Goal: Transaction & Acquisition: Purchase product/service

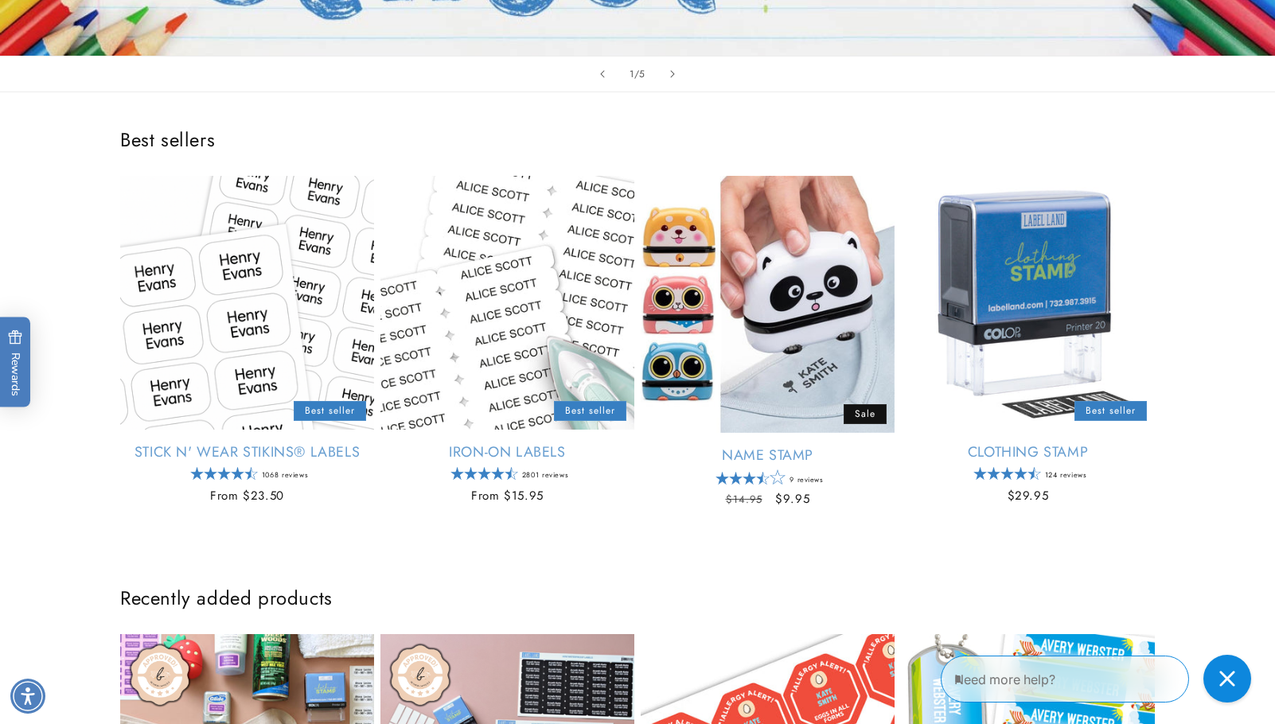
scroll to position [517, 0]
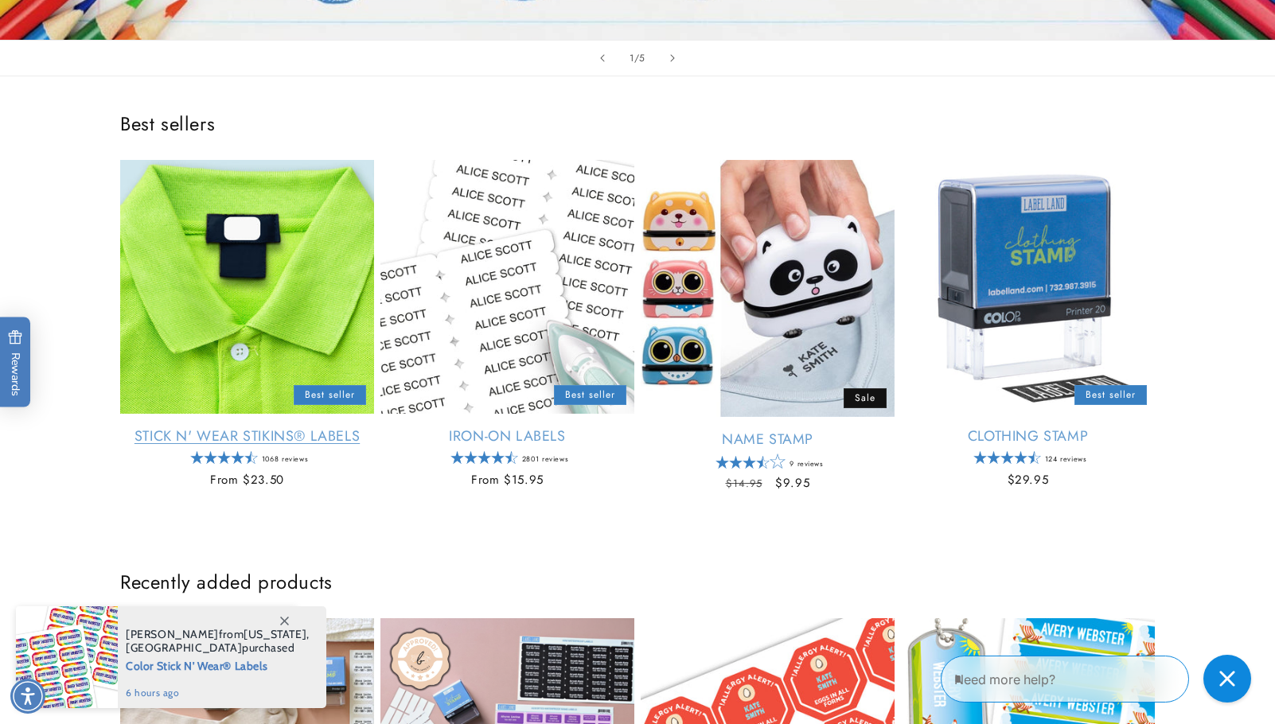
click at [298, 436] on link "Stick N' Wear Stikins® Labels" at bounding box center [247, 436] width 254 height 18
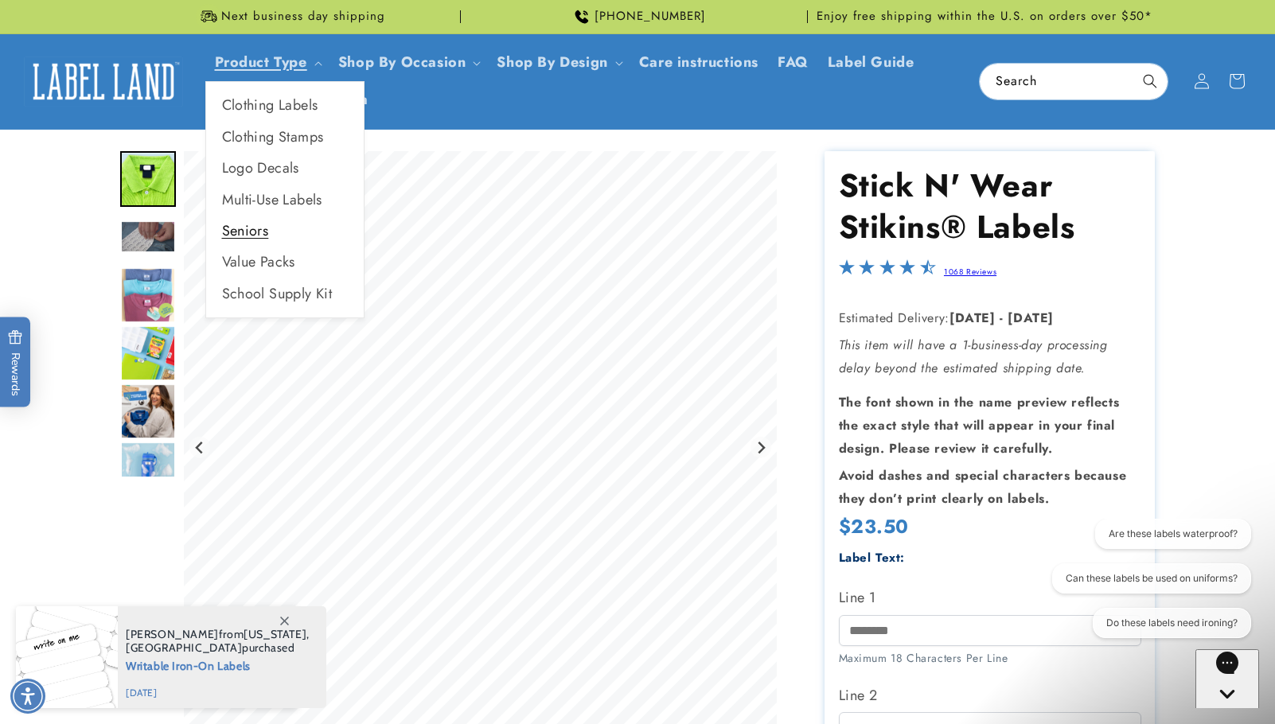
click at [244, 228] on link "Seniors" at bounding box center [285, 231] width 158 height 31
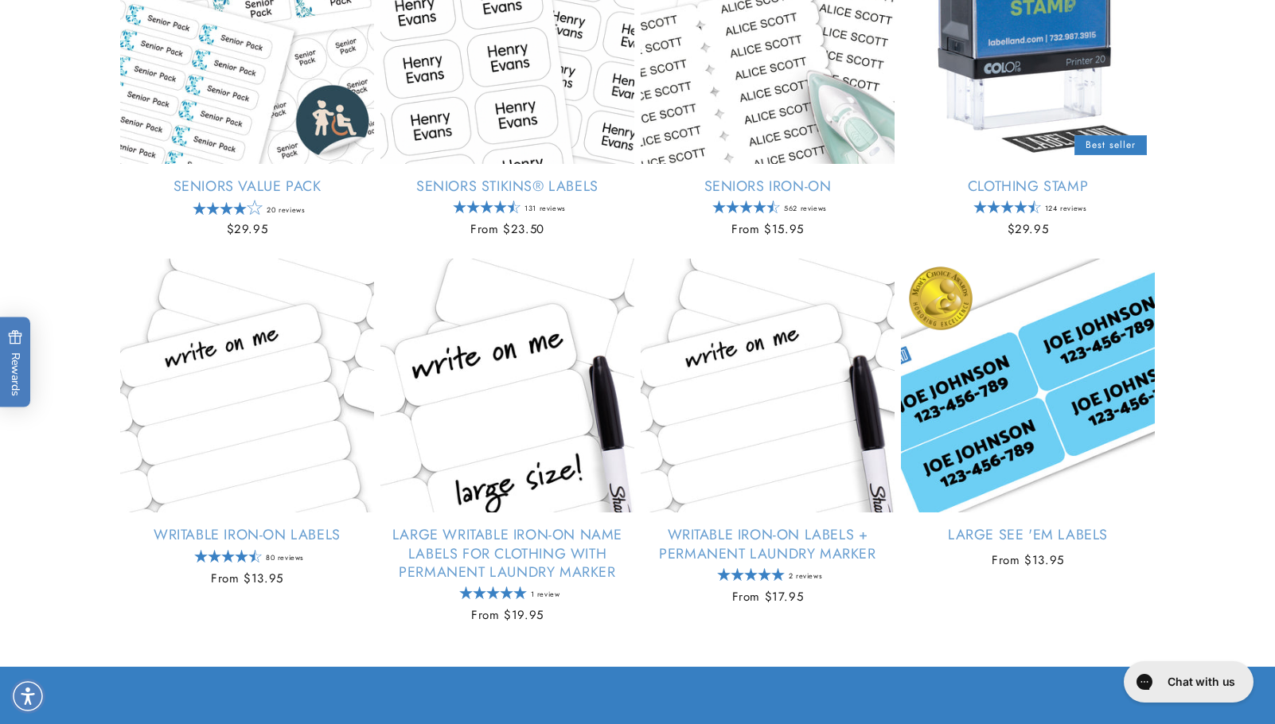
scroll to position [386, 0]
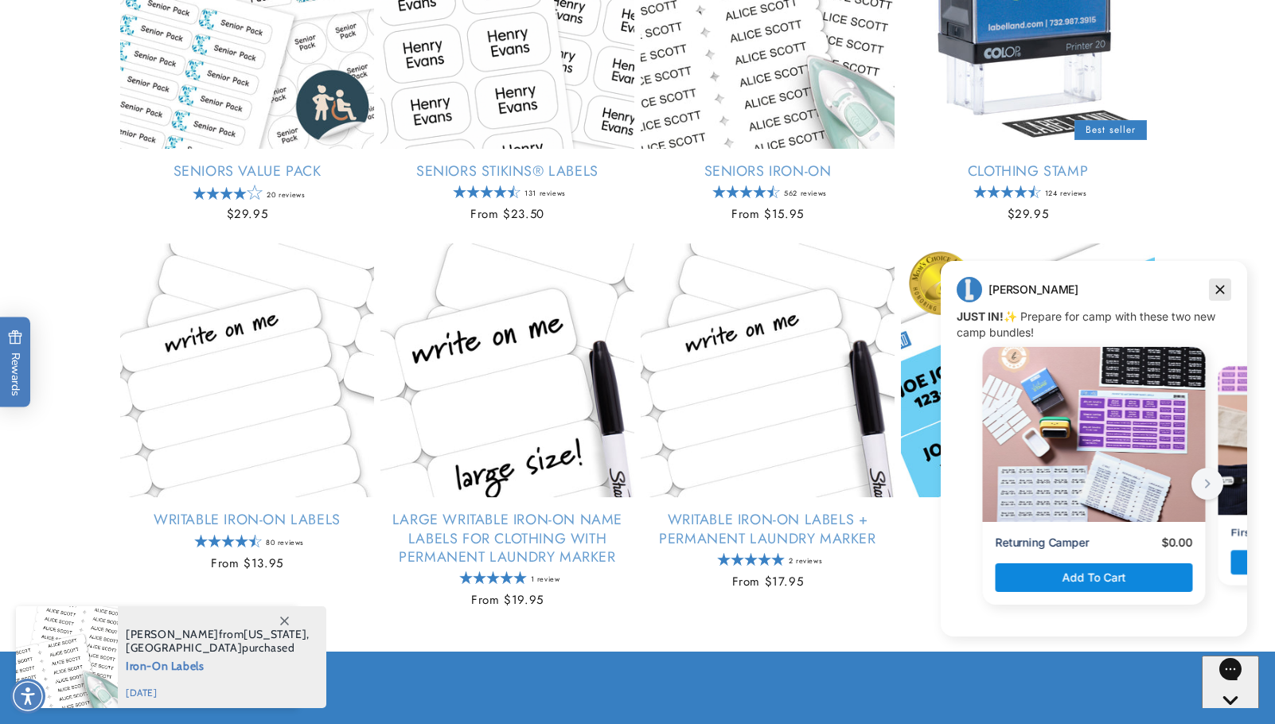
click at [1220, 289] on icon "Dismiss campaign" at bounding box center [1220, 290] width 9 height 9
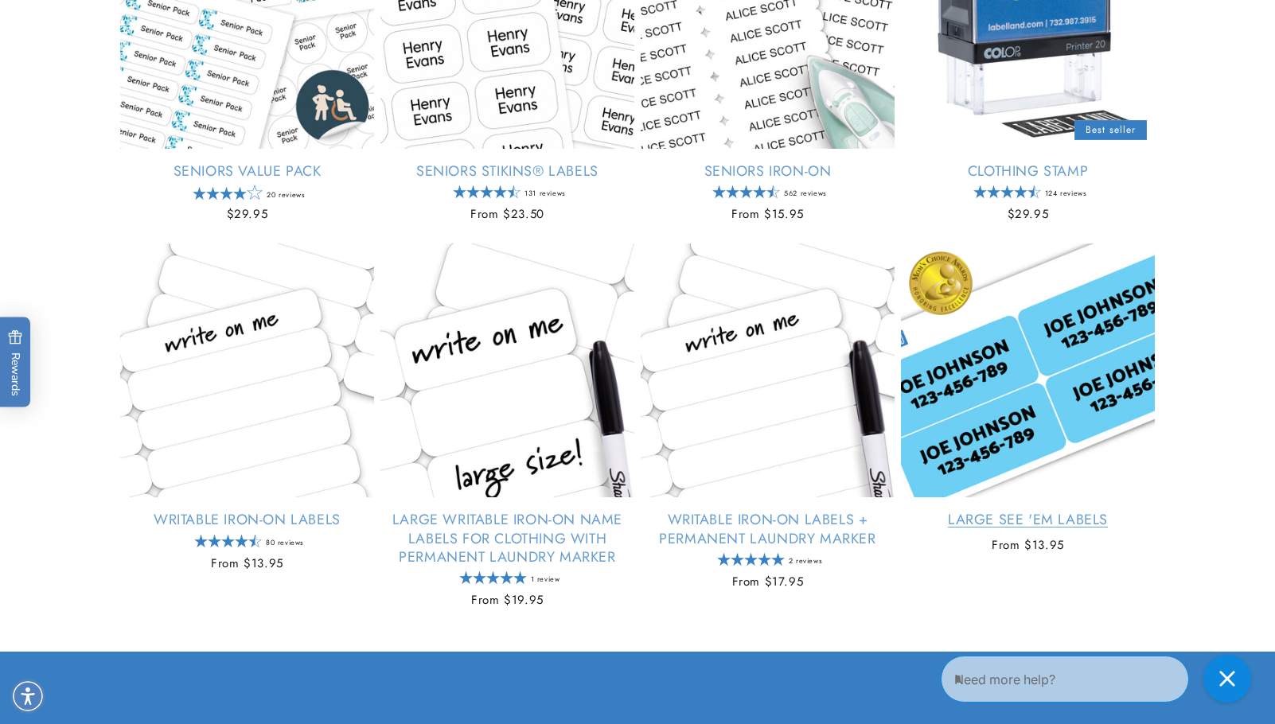
click at [1053, 516] on link "Large See 'em Labels" at bounding box center [1028, 520] width 254 height 18
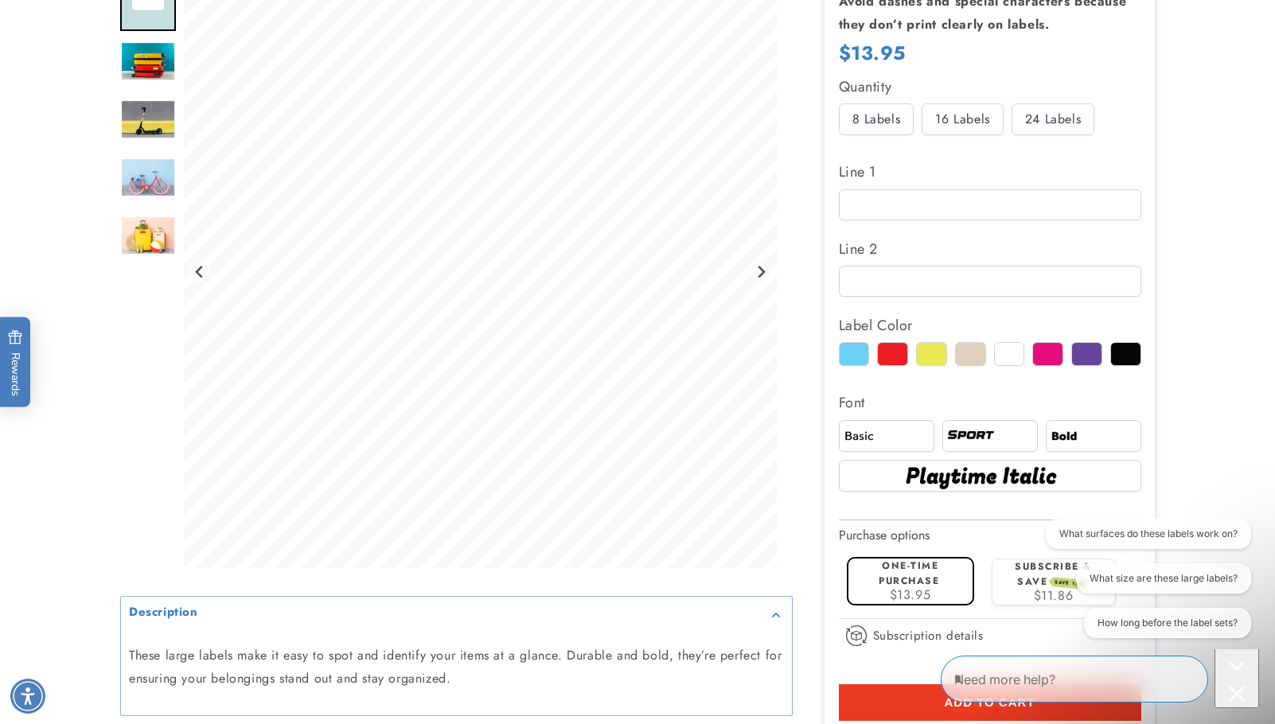
scroll to position [500, 0]
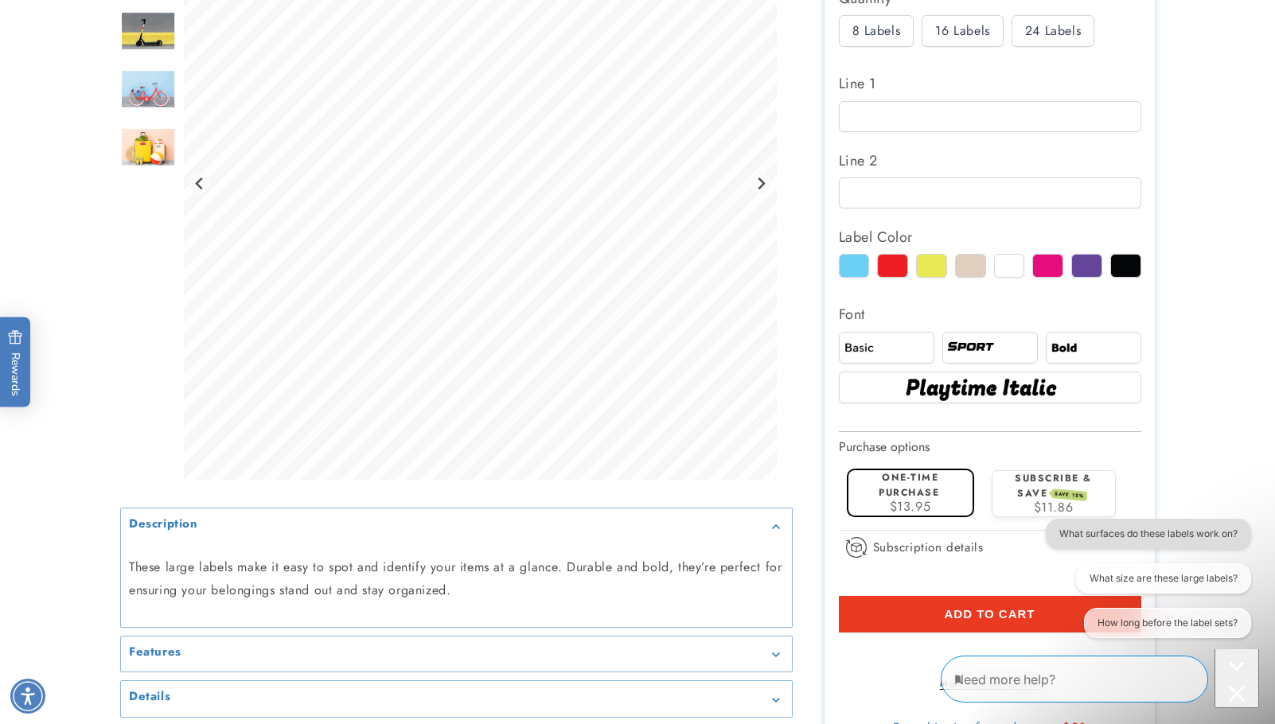
click at [1161, 530] on button "What surfaces do these labels work on?" at bounding box center [1148, 534] width 205 height 30
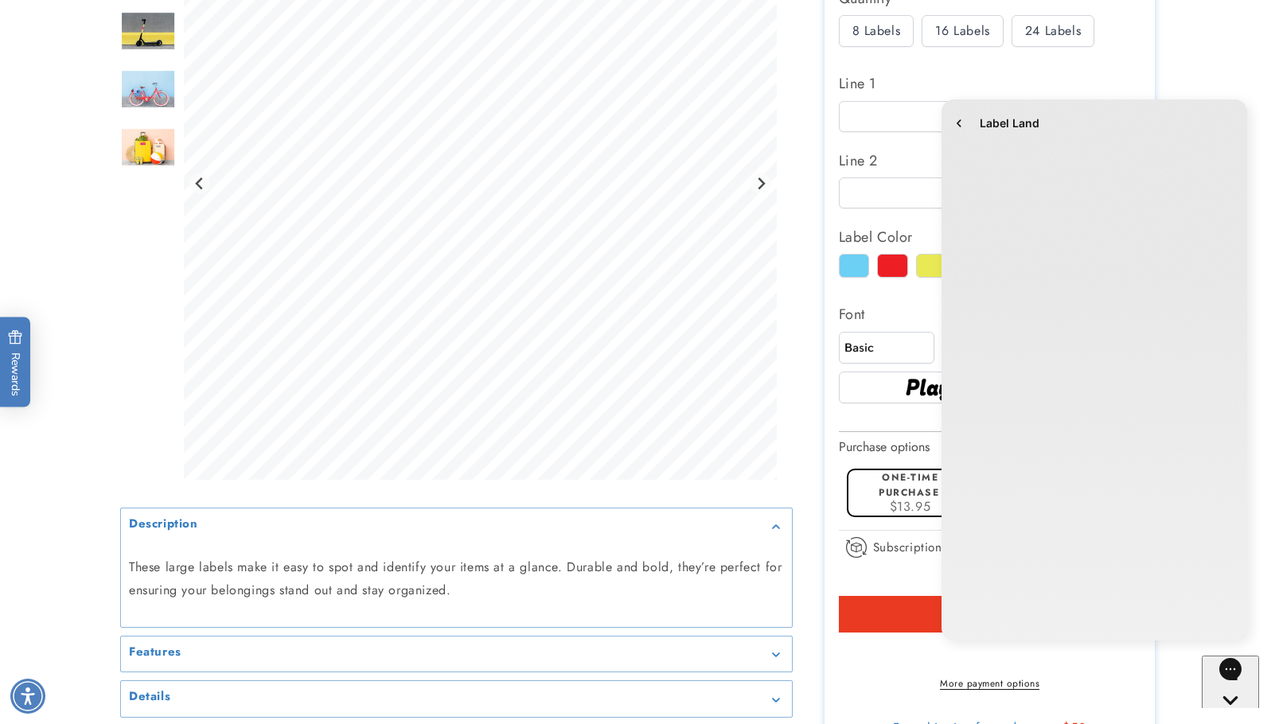
scroll to position [0, 0]
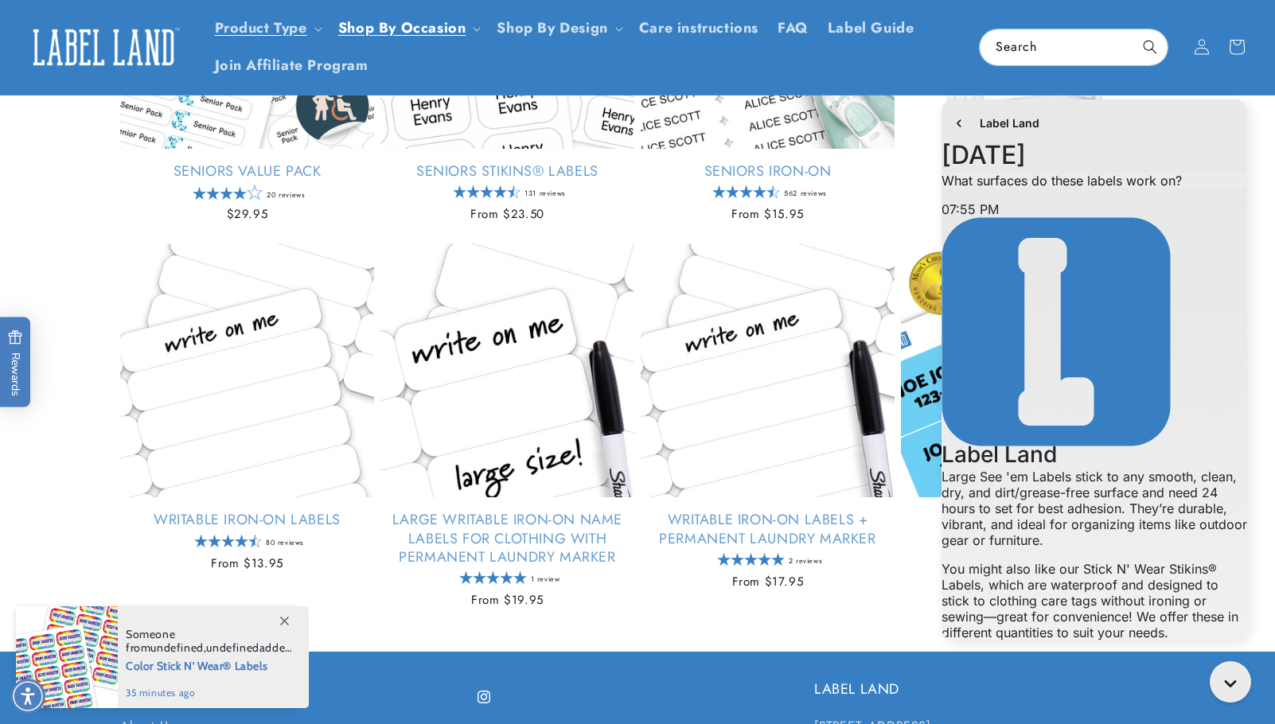
scroll to position [328, 0]
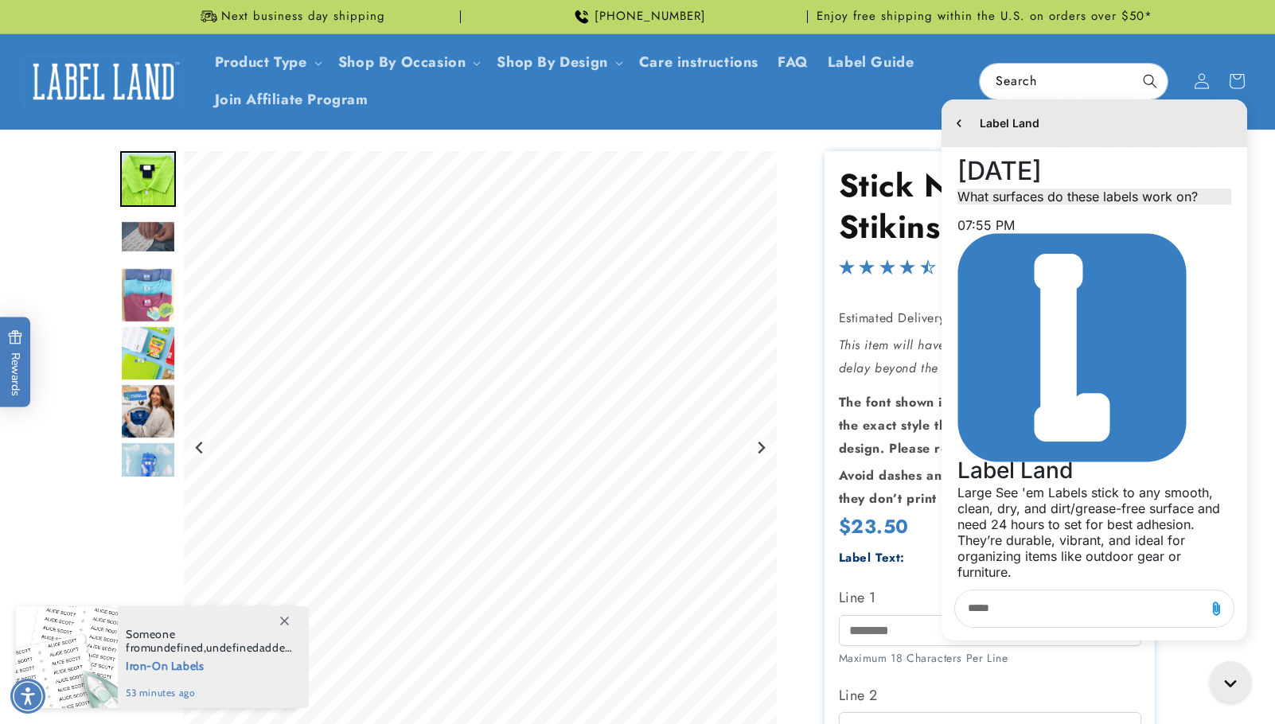
scroll to position [328, 0]
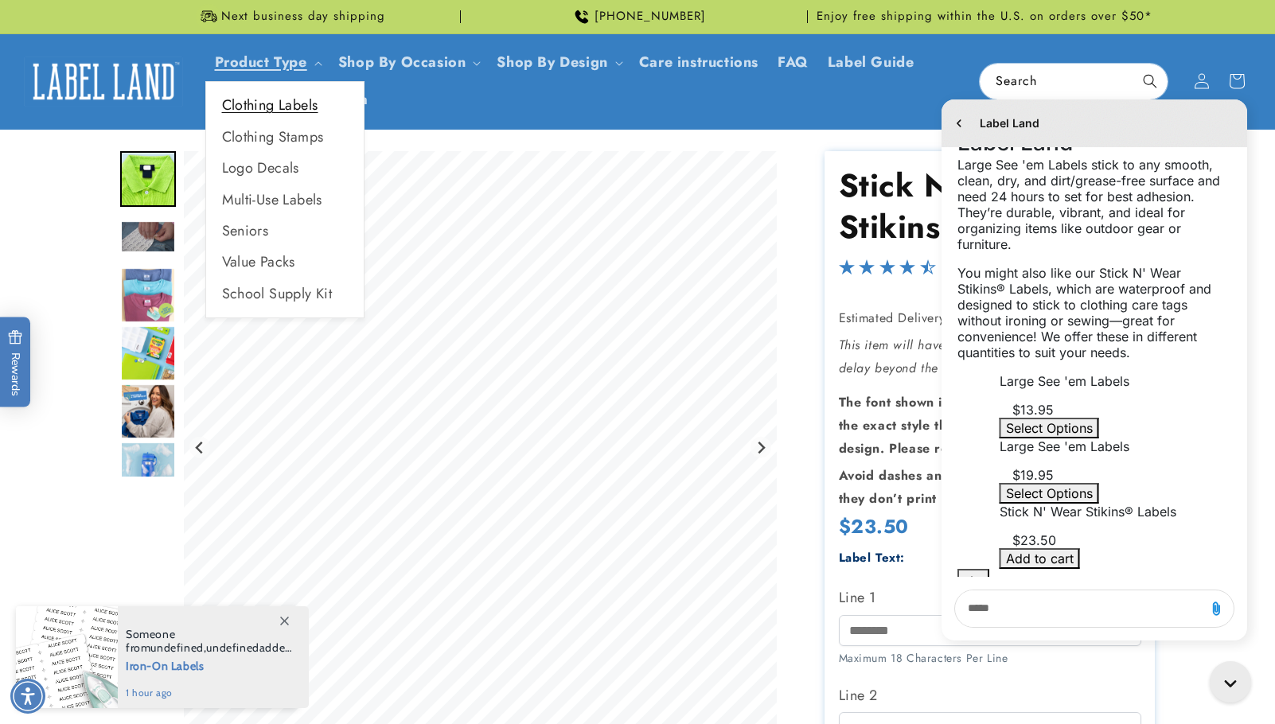
click at [226, 107] on link "Clothing Labels" at bounding box center [285, 105] width 158 height 31
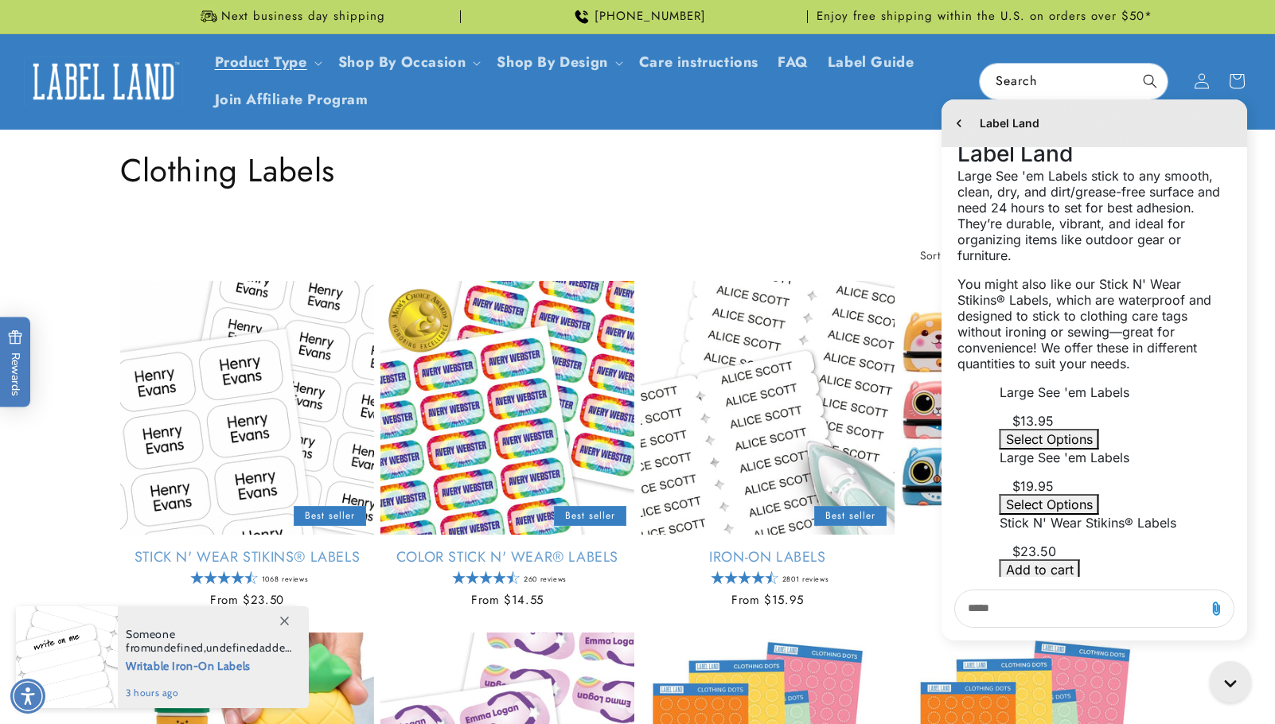
scroll to position [328, 0]
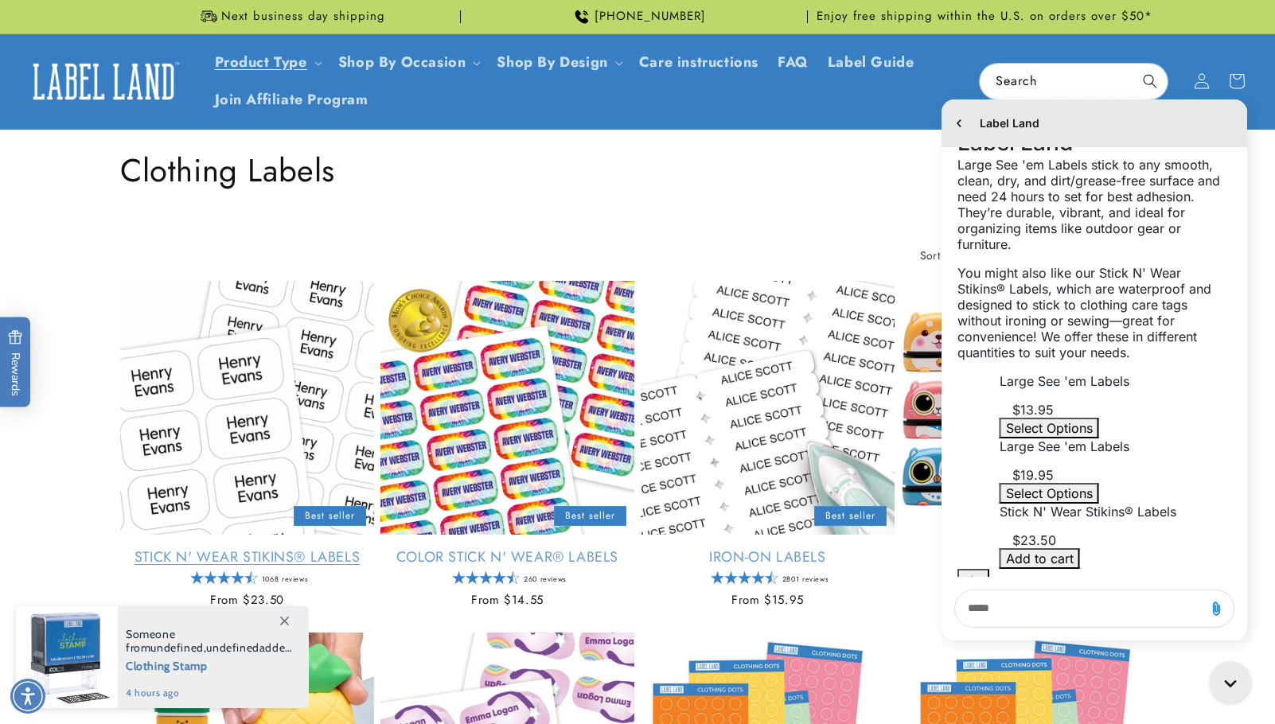
click at [232, 548] on link "Stick N' Wear Stikins® Labels" at bounding box center [247, 557] width 254 height 18
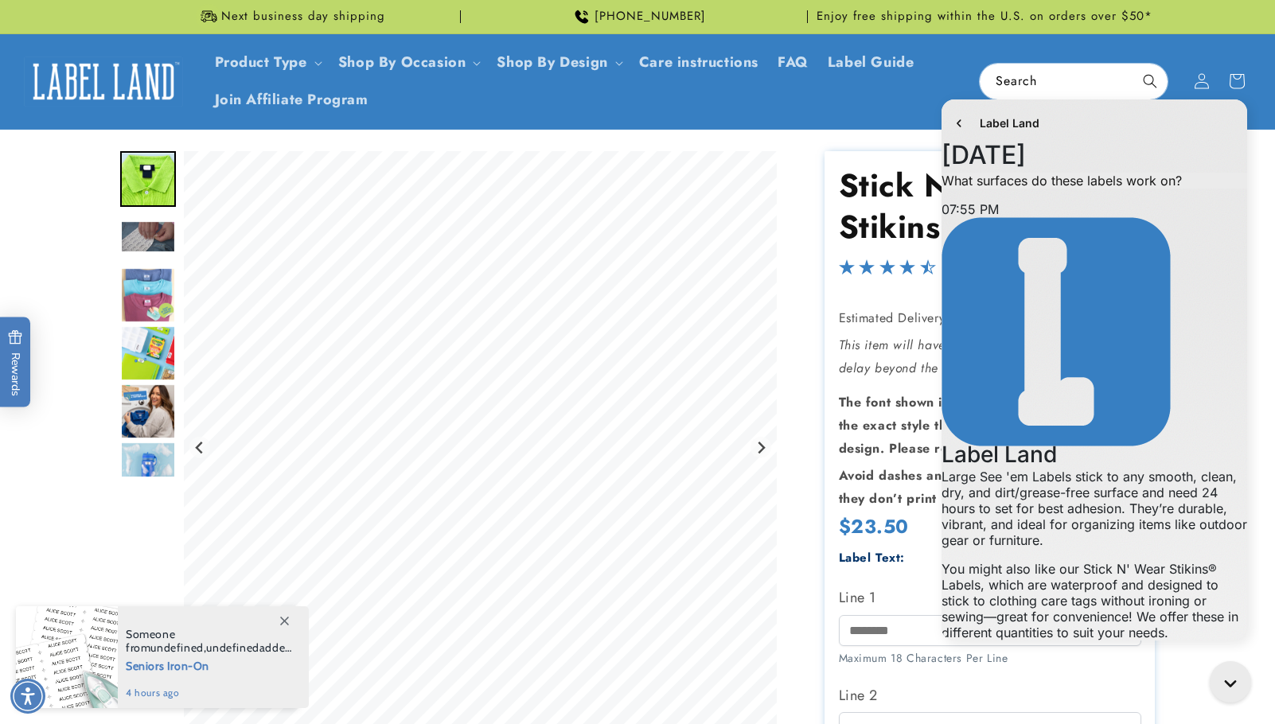
scroll to position [328, 0]
click at [905, 637] on input "Line 1" at bounding box center [990, 630] width 302 height 31
type input "**********"
click at [955, 122] on icon "go to home page" at bounding box center [959, 123] width 16 height 19
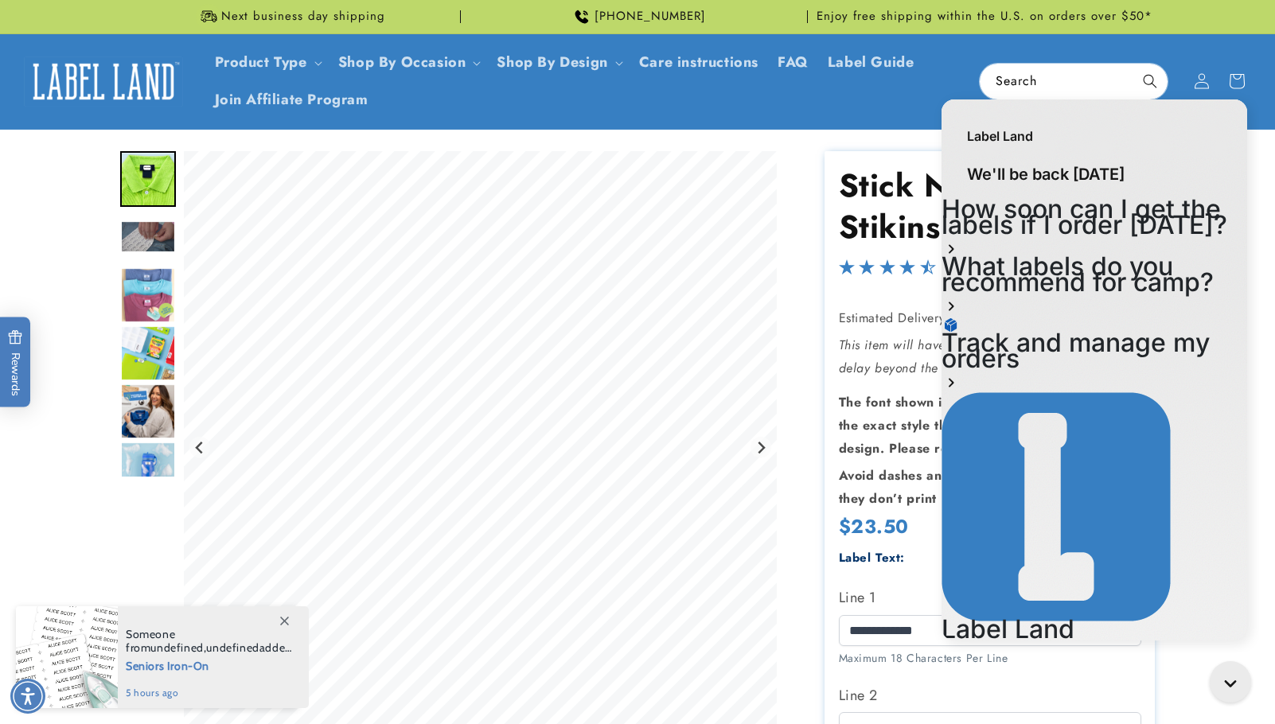
click at [1234, 683] on icon "Gorgias live chat" at bounding box center [1234, 685] width 18 height 18
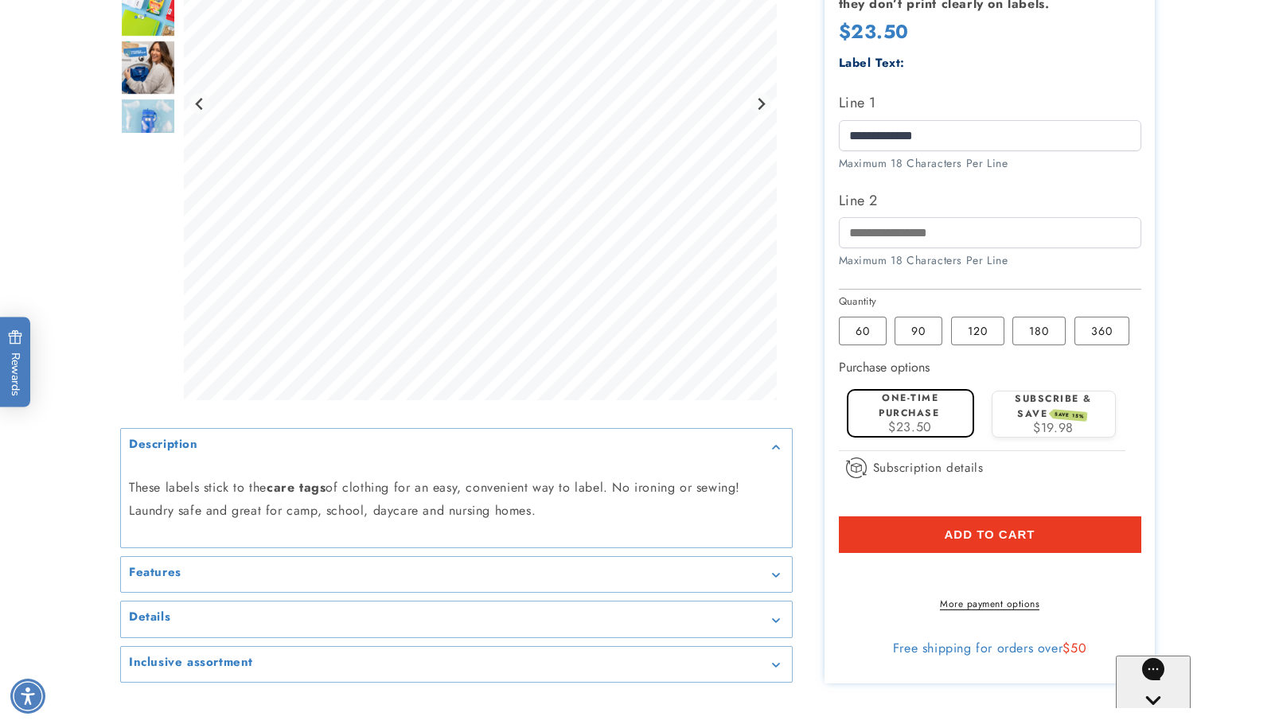
scroll to position [513, 0]
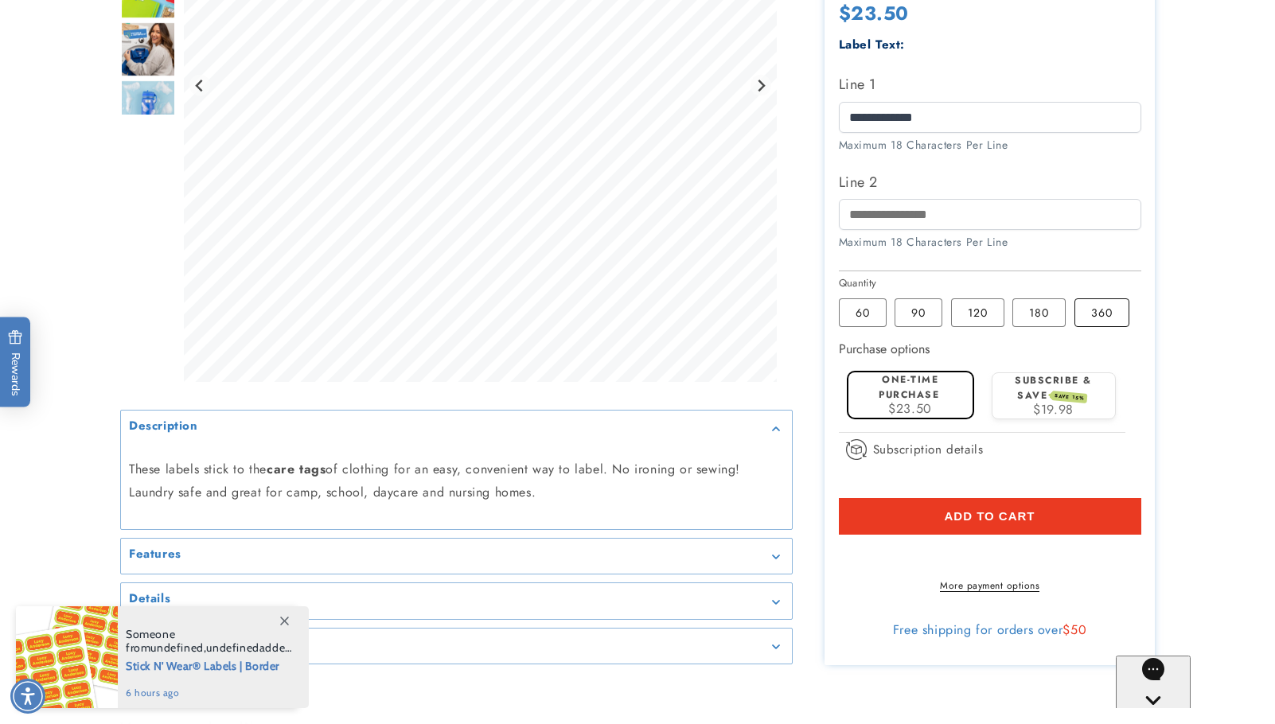
click at [1116, 309] on label "360 Variant sold out or unavailable" at bounding box center [1101, 312] width 55 height 29
click at [921, 315] on label "90 Variant sold out or unavailable" at bounding box center [918, 312] width 48 height 29
click at [870, 314] on label "60 Variant sold out or unavailable" at bounding box center [863, 312] width 48 height 29
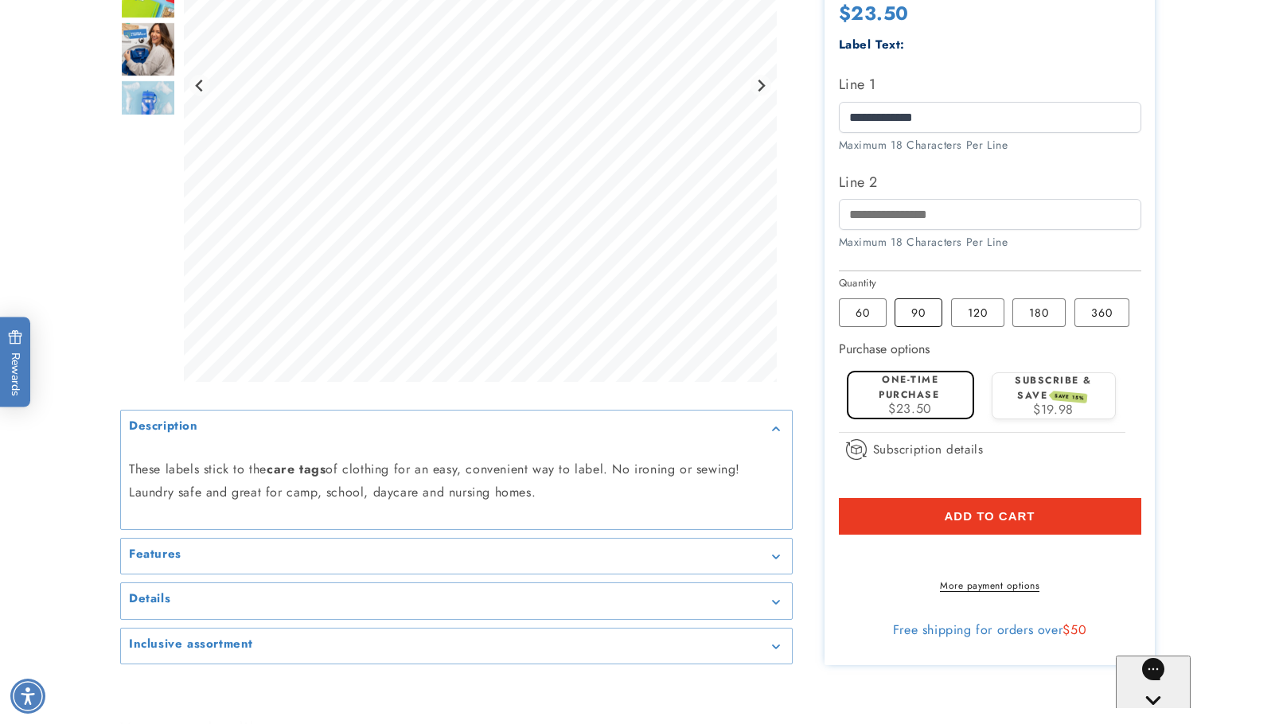
click at [917, 309] on label "90 Variant sold out or unavailable" at bounding box center [918, 312] width 48 height 29
click at [866, 313] on label "60 Variant sold out or unavailable" at bounding box center [863, 312] width 48 height 29
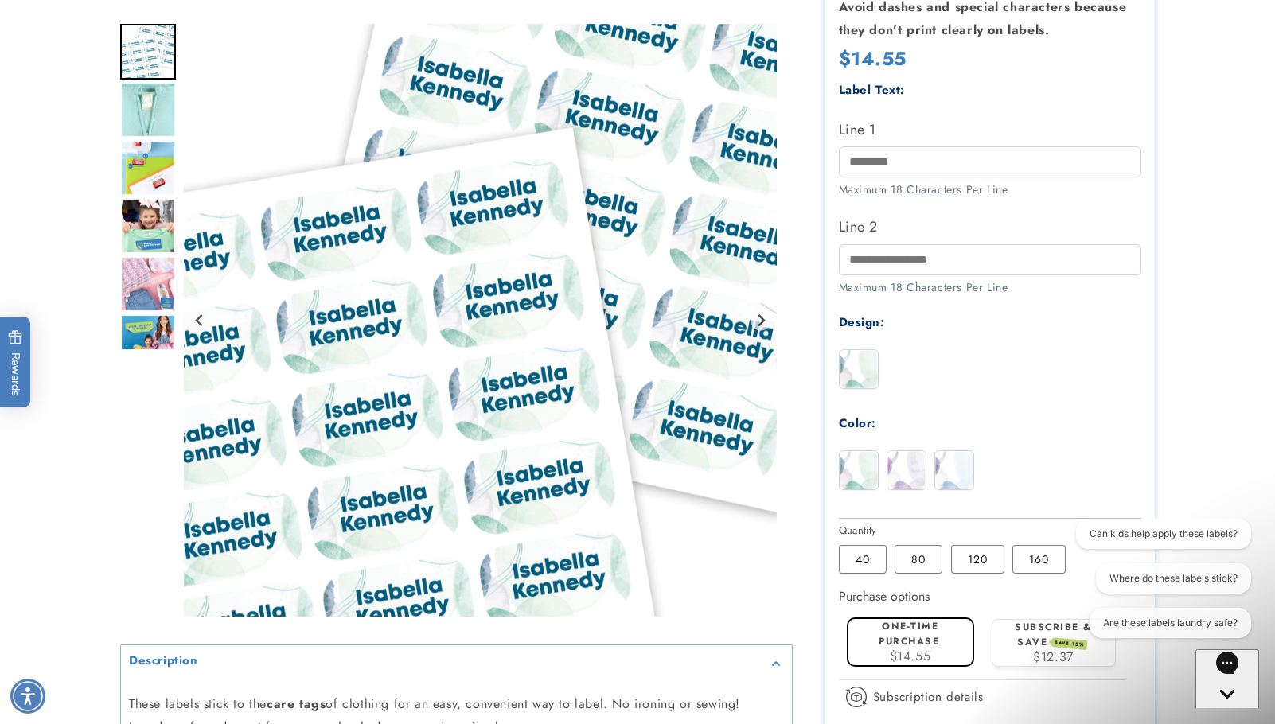
scroll to position [427, 0]
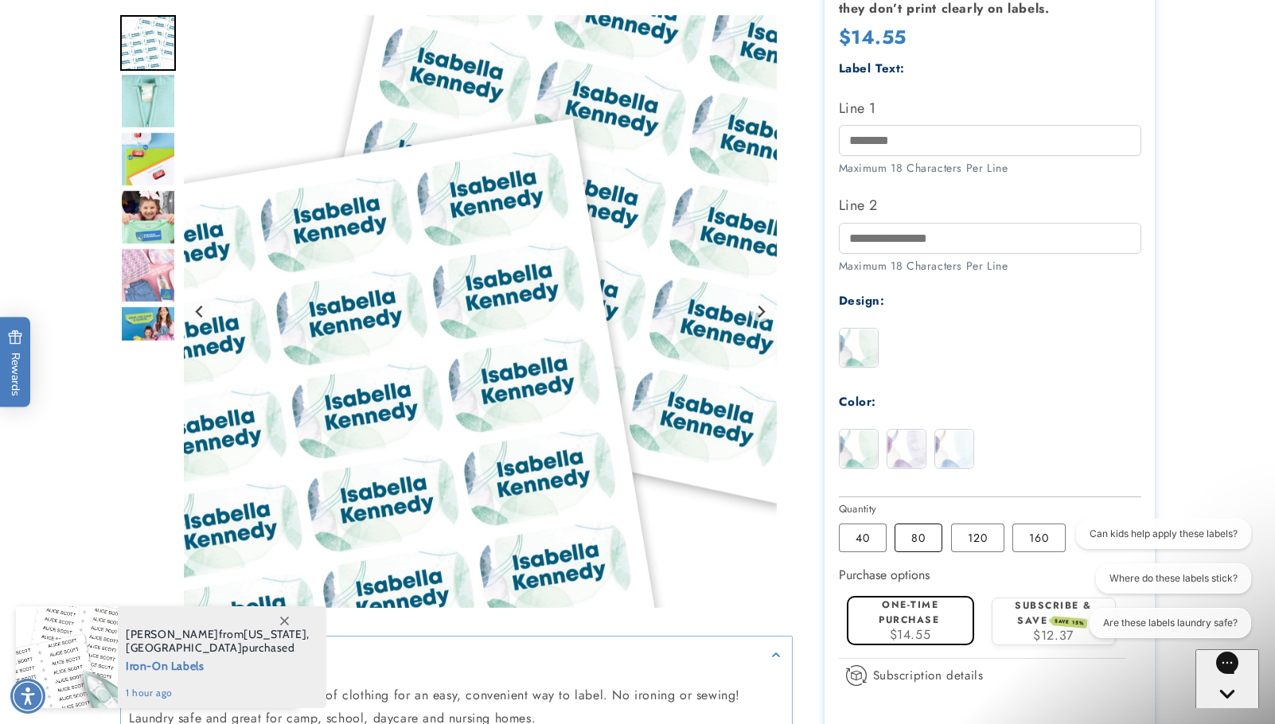
click at [918, 540] on label "80 Variant sold out or unavailable" at bounding box center [918, 538] width 48 height 29
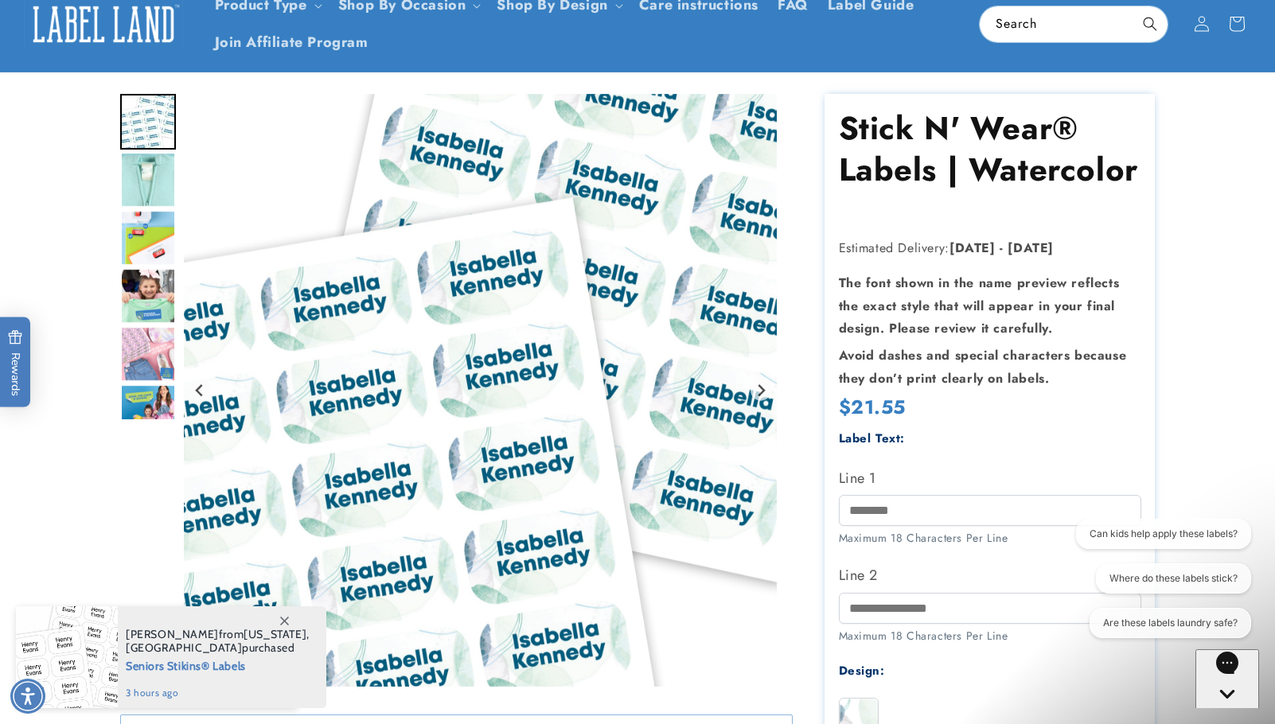
scroll to position [53, 0]
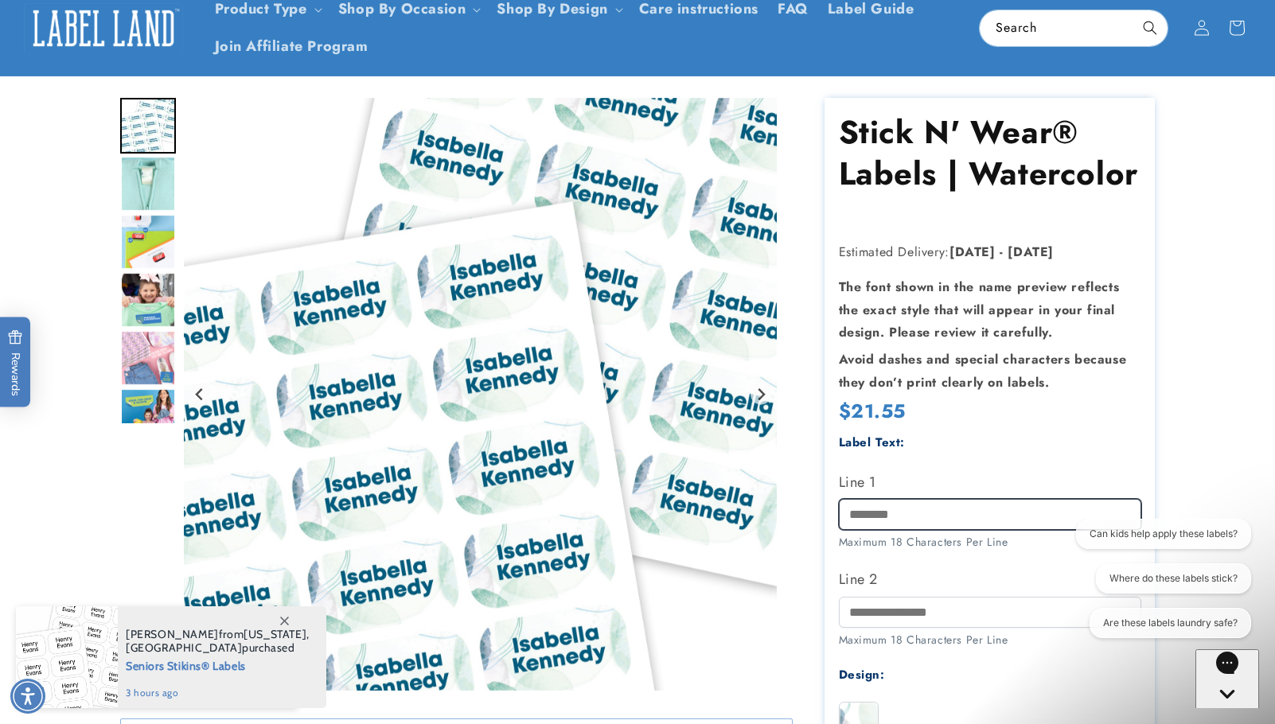
click at [875, 515] on input "Line 1" at bounding box center [990, 514] width 302 height 31
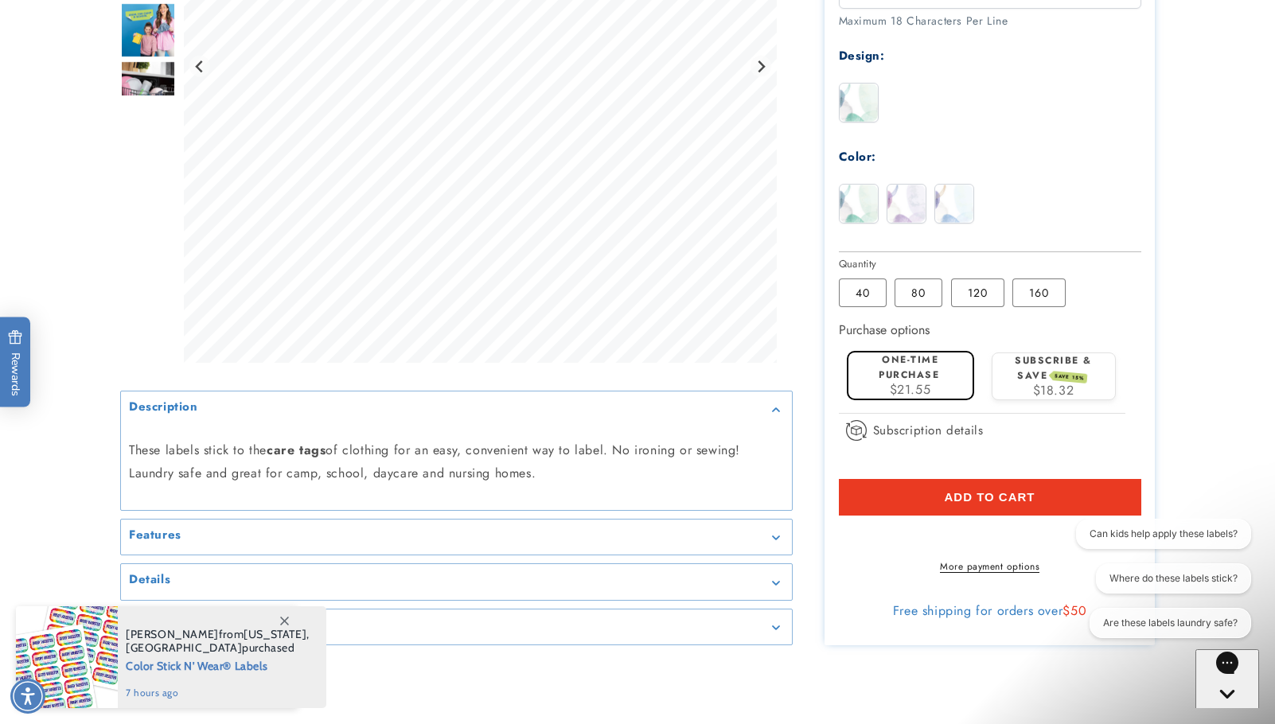
scroll to position [681, 0]
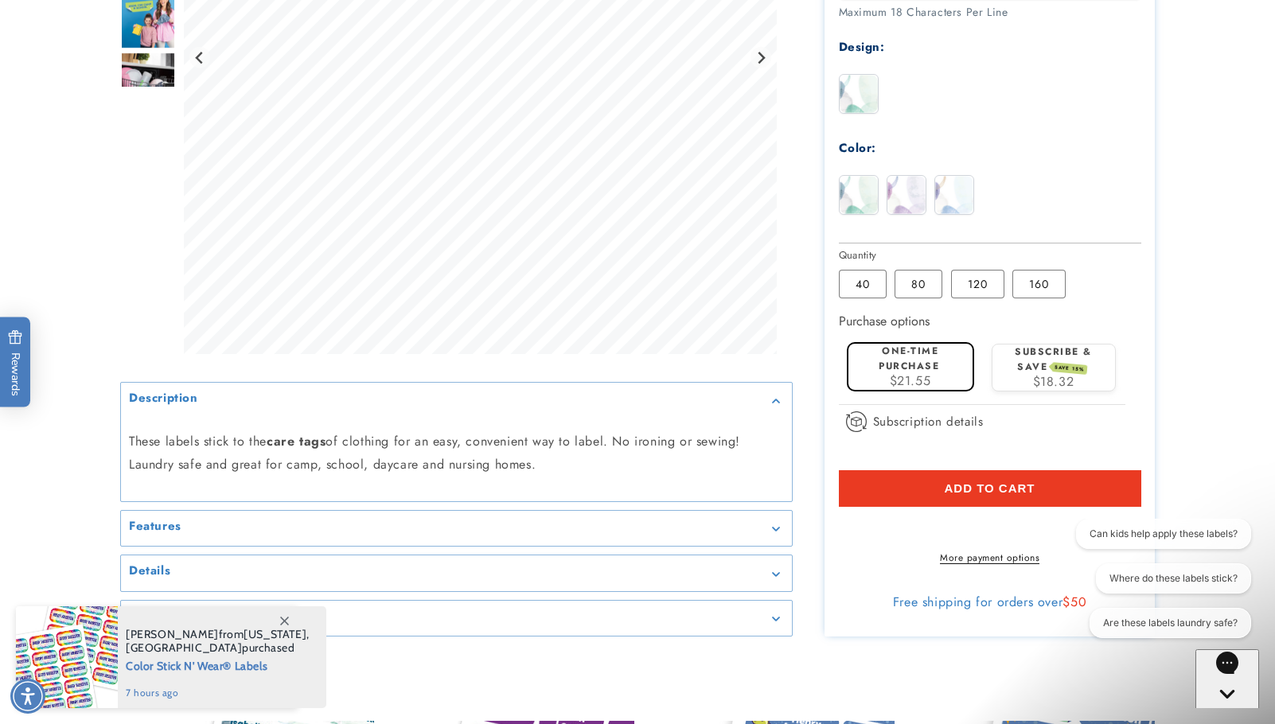
type input "**********"
click at [1085, 488] on button "Add to cart" at bounding box center [990, 488] width 302 height 37
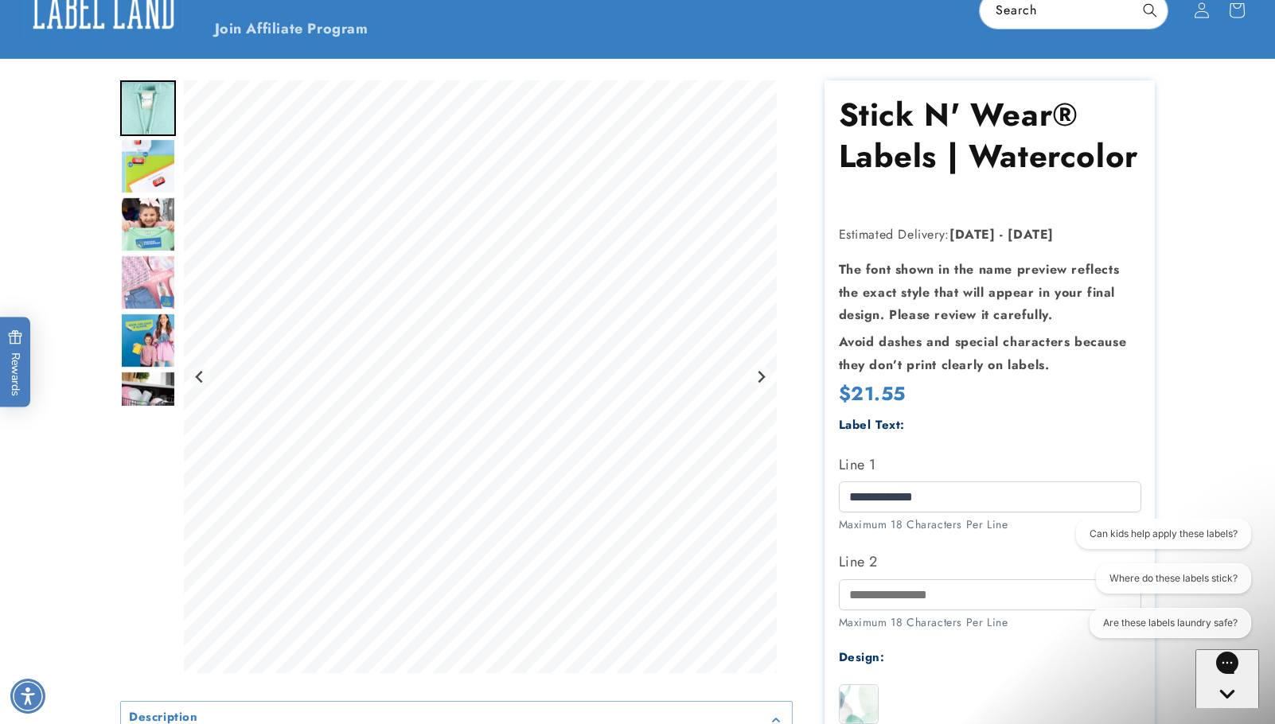
scroll to position [0, 0]
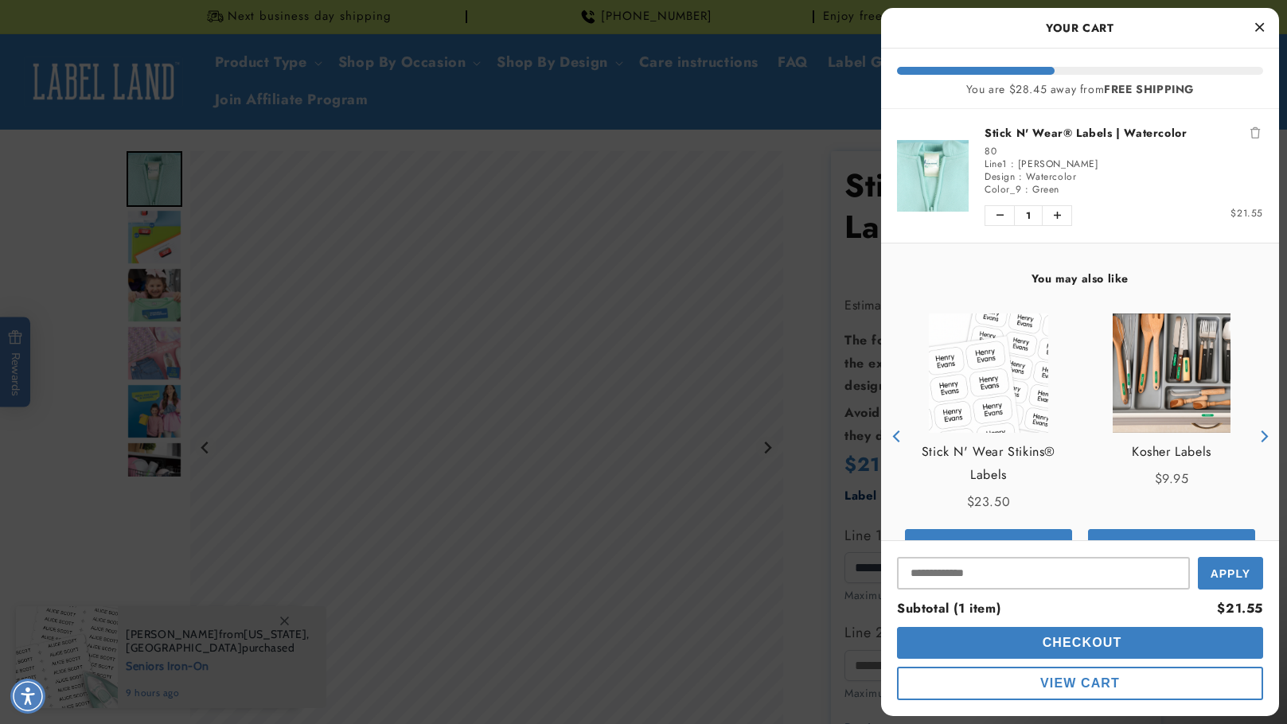
click at [1256, 24] on icon "Close Cart" at bounding box center [1259, 27] width 9 height 14
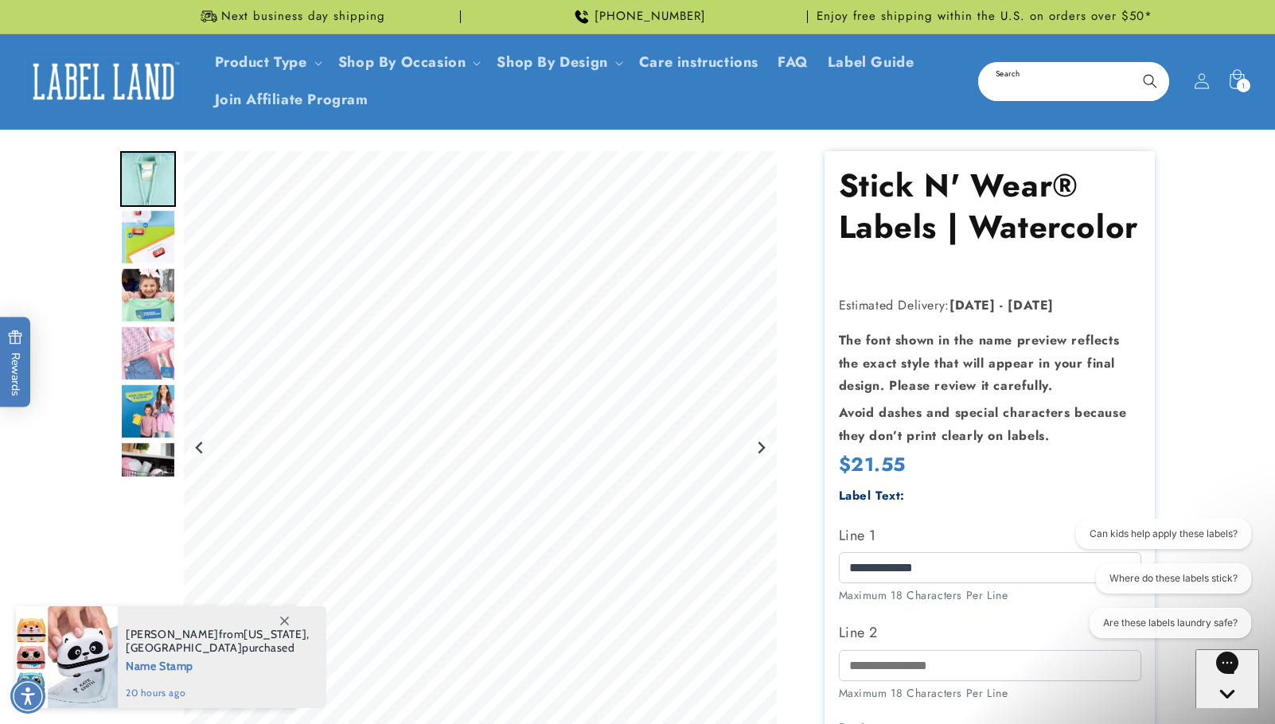
click at [1014, 82] on input "Search" at bounding box center [1073, 82] width 188 height 36
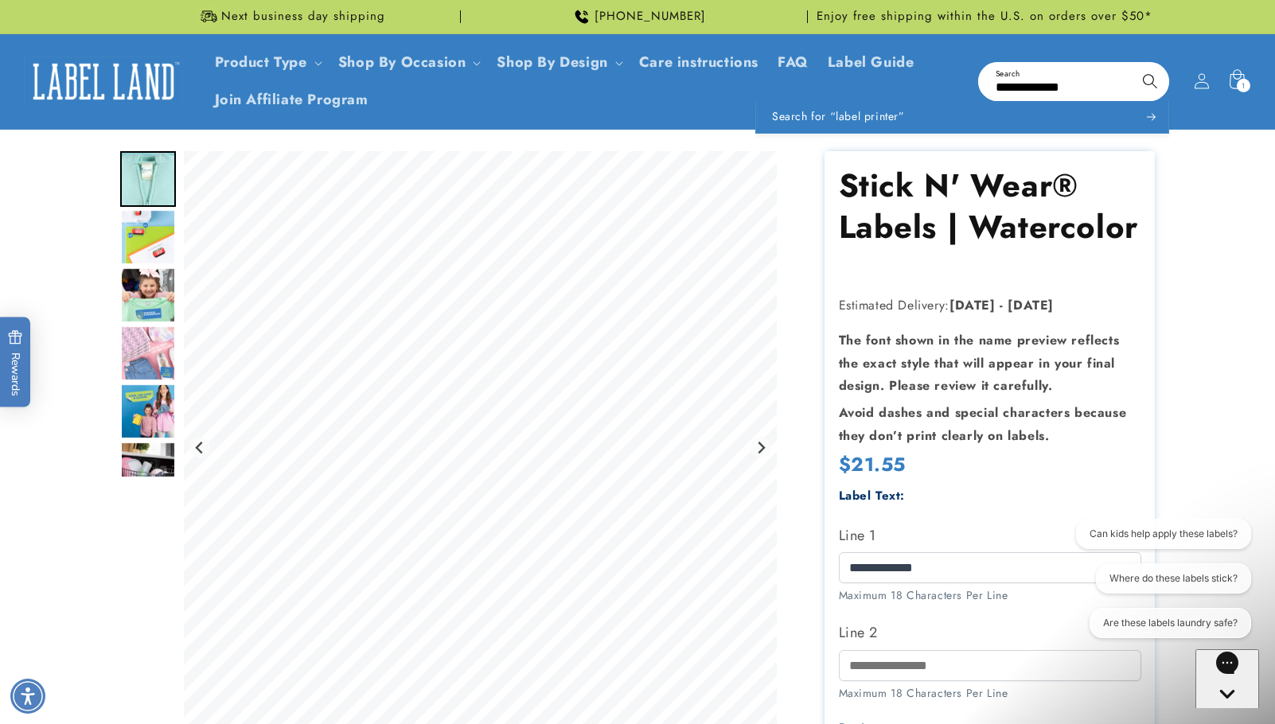
type input "**********"
click at [1150, 80] on icon "Search" at bounding box center [1149, 80] width 15 height 15
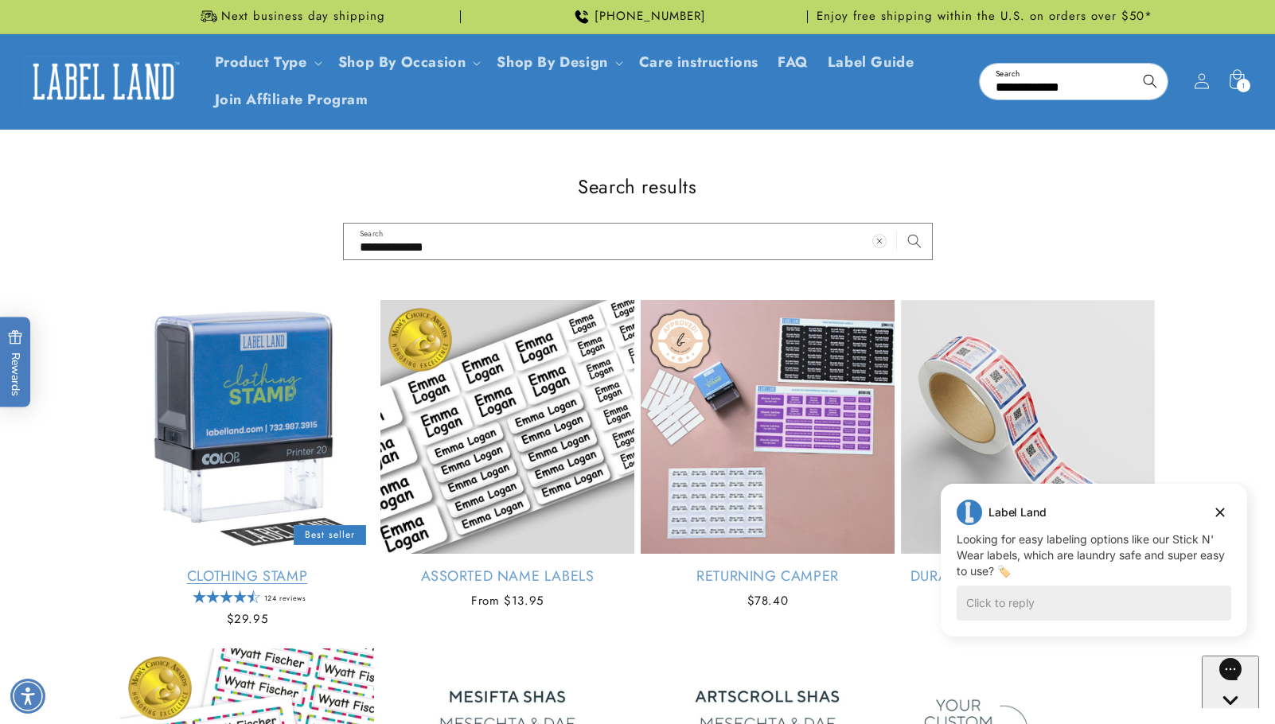
click at [228, 567] on link "Clothing Stamp" at bounding box center [247, 576] width 254 height 18
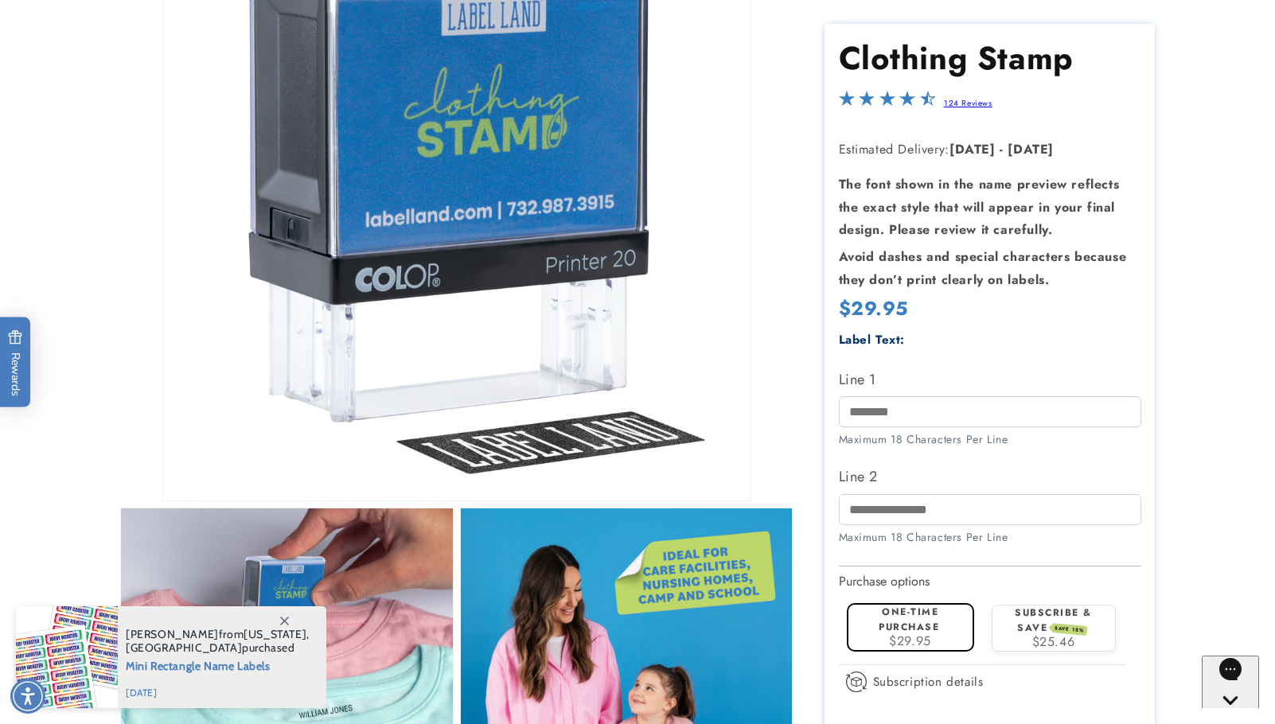
scroll to position [251, 0]
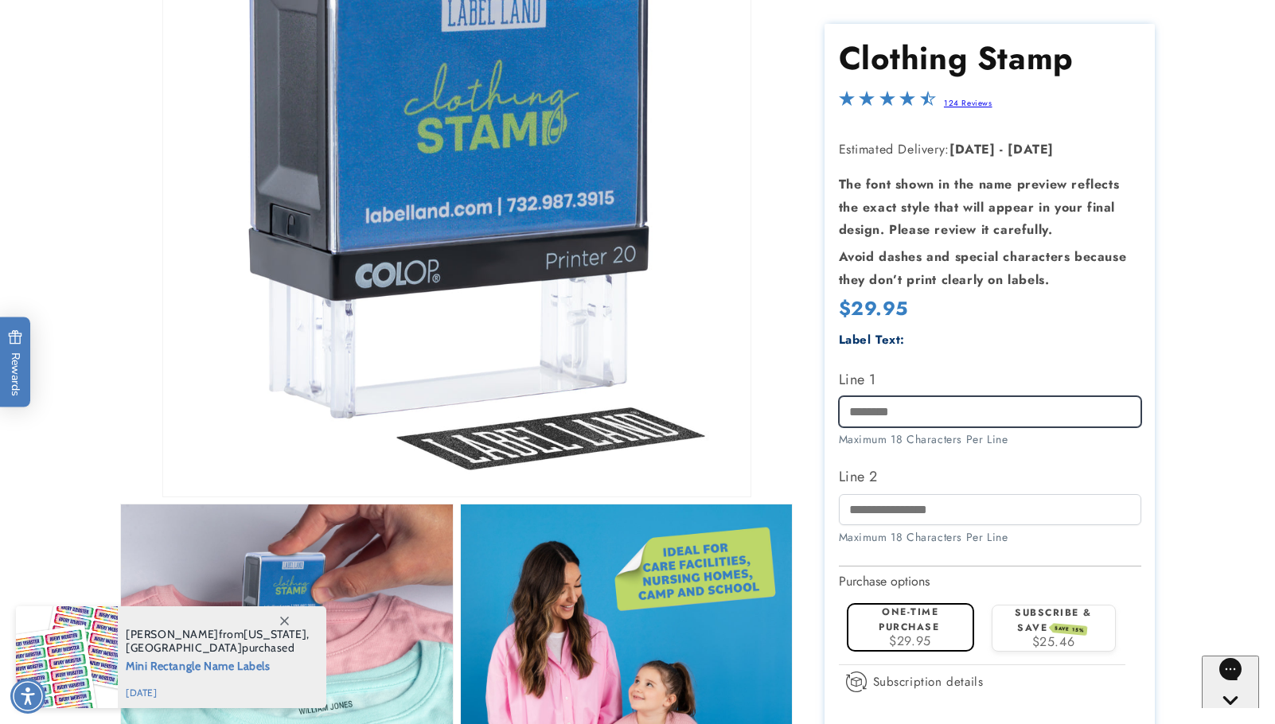
click at [867, 413] on input "Line 1" at bounding box center [990, 411] width 302 height 31
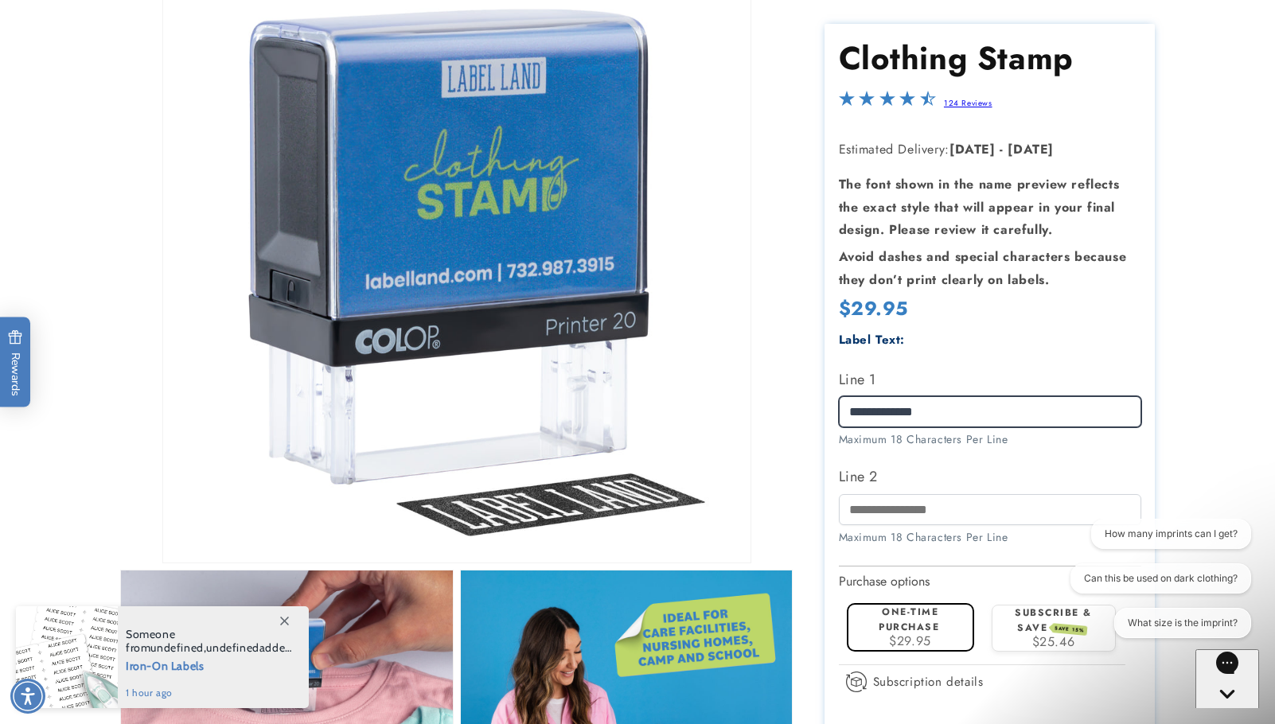
scroll to position [0, 0]
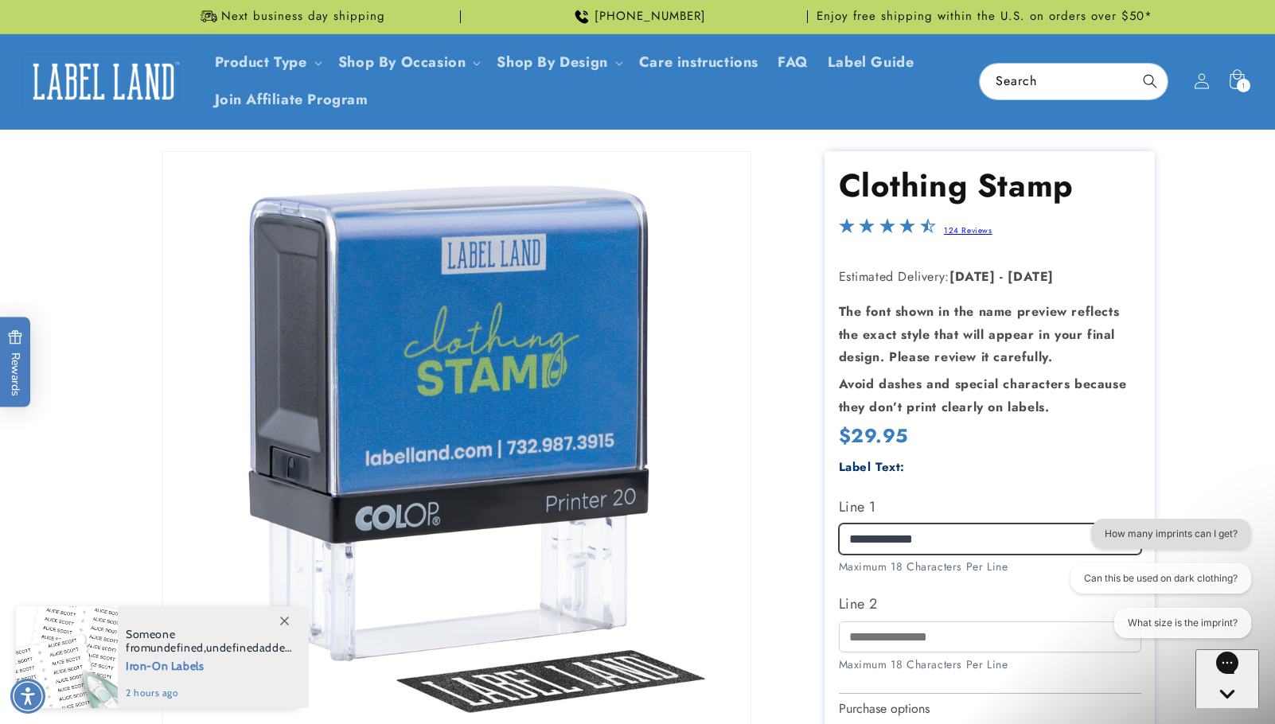
type input "**********"
click at [1209, 534] on button "How many imprints can I get?" at bounding box center [1171, 534] width 160 height 30
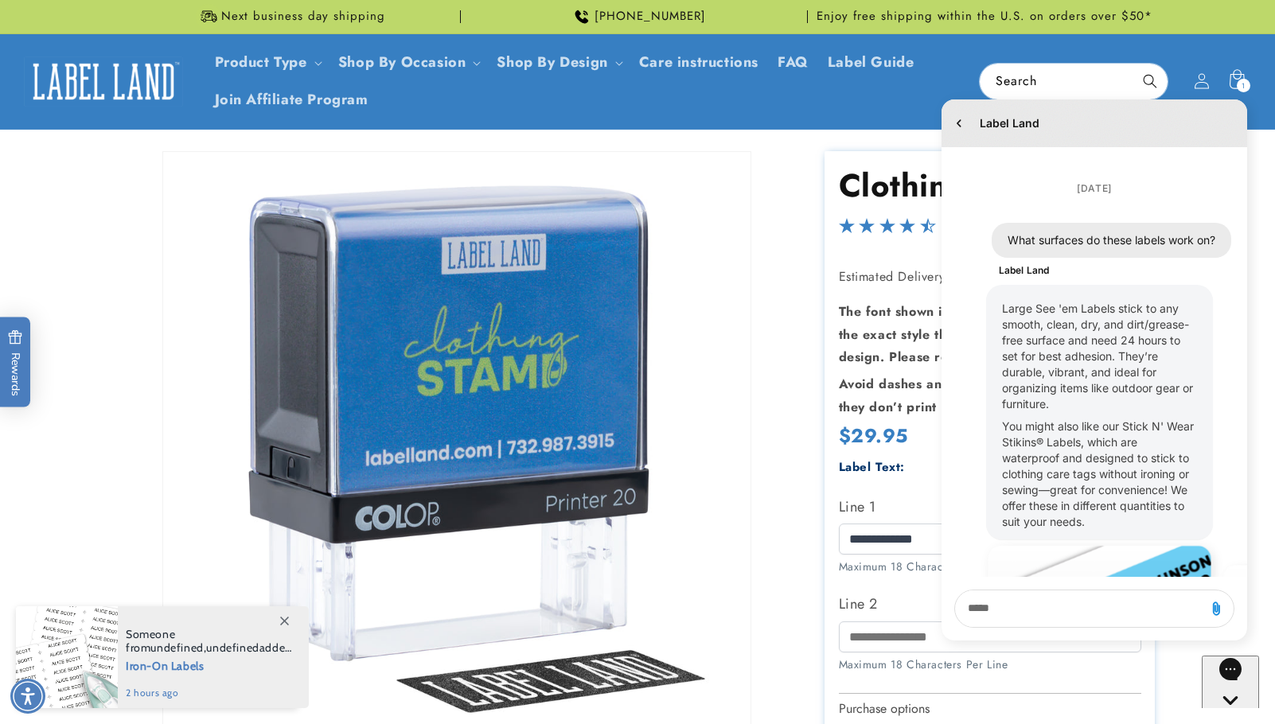
scroll to position [487, 0]
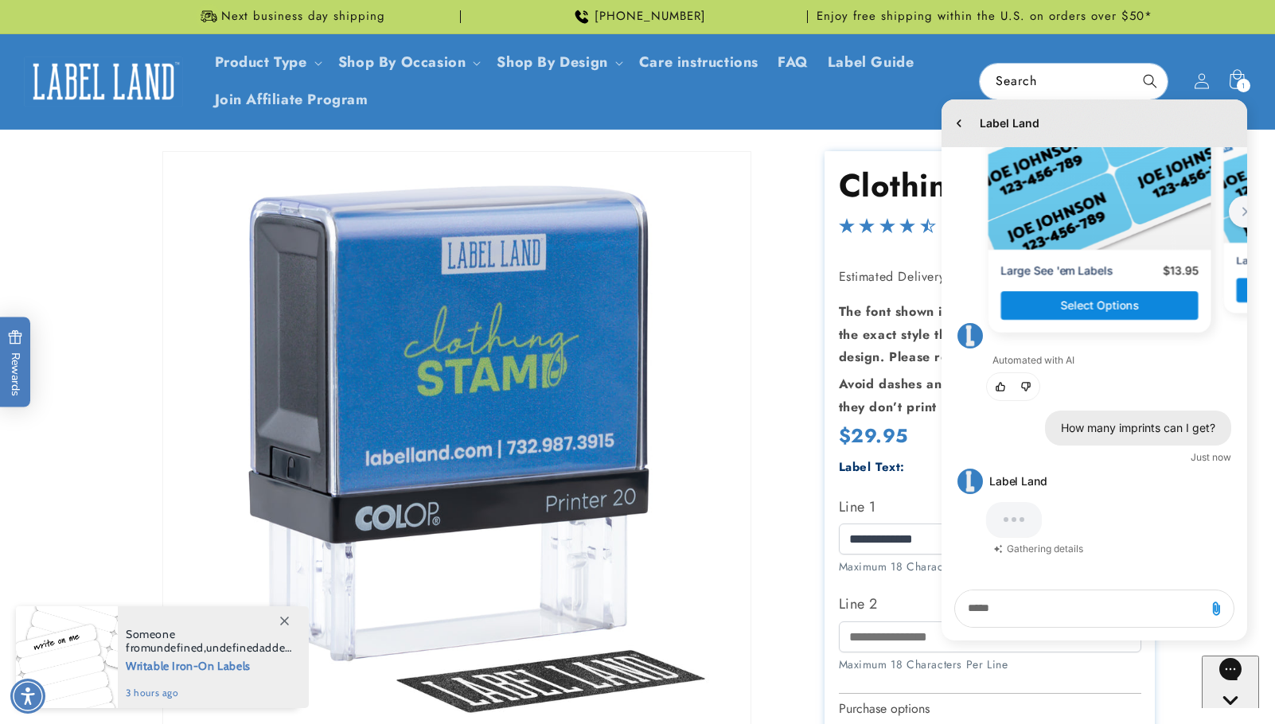
click at [1233, 720] on icon "Gorgias live chat" at bounding box center [1230, 728] width 16 height 16
click at [1226, 720] on icon "Gorgias live chat" at bounding box center [1230, 728] width 16 height 16
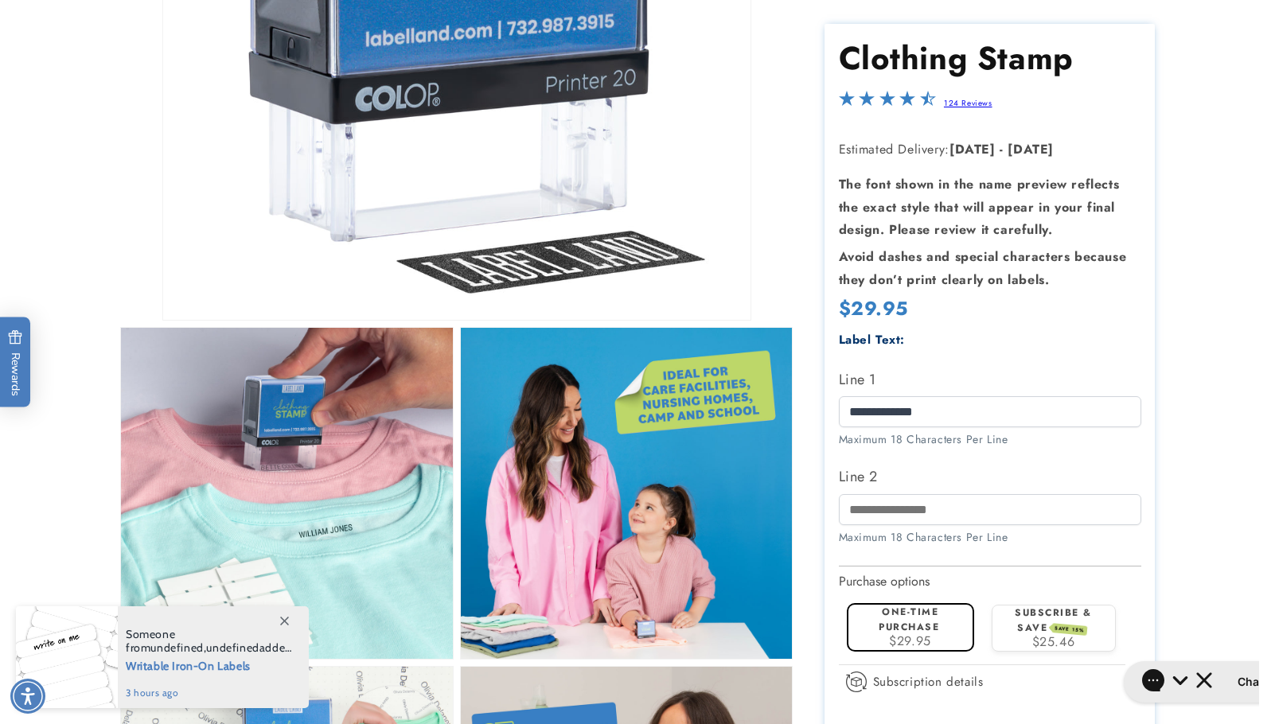
scroll to position [476, 0]
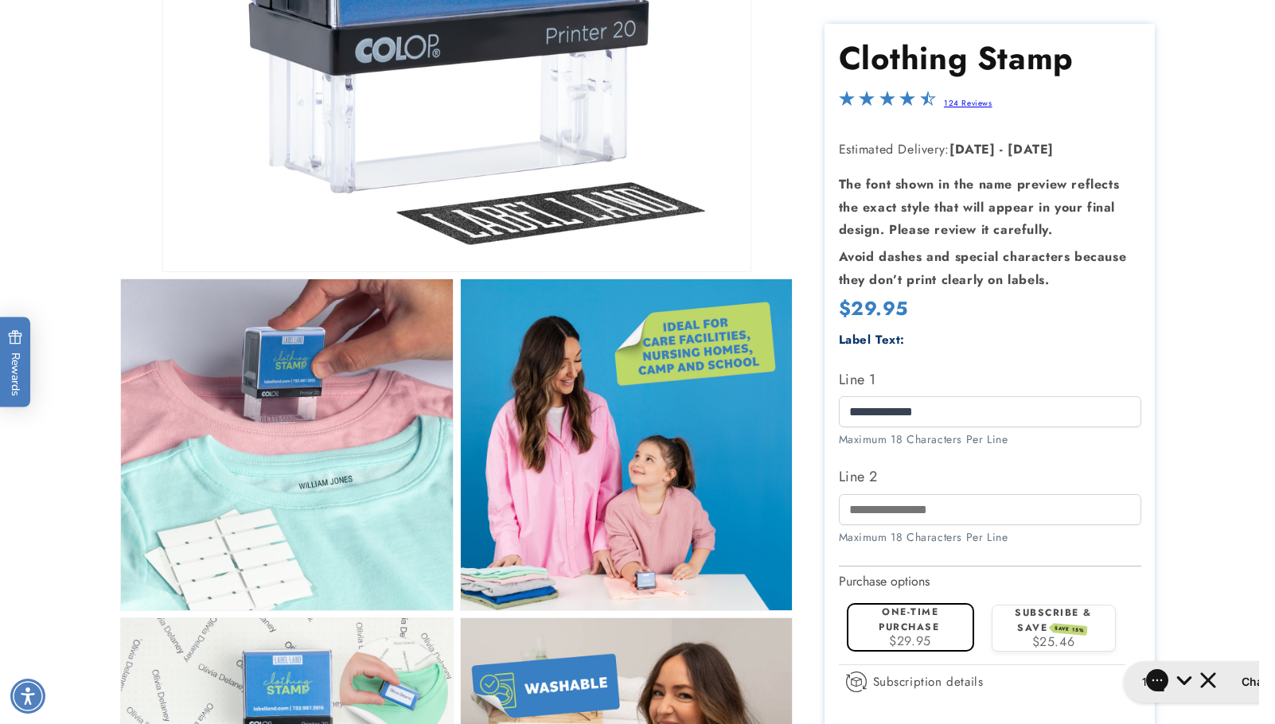
click at [904, 584] on label "Purchase options" at bounding box center [884, 581] width 91 height 18
click at [895, 622] on label "One-time purchase" at bounding box center [908, 619] width 60 height 29
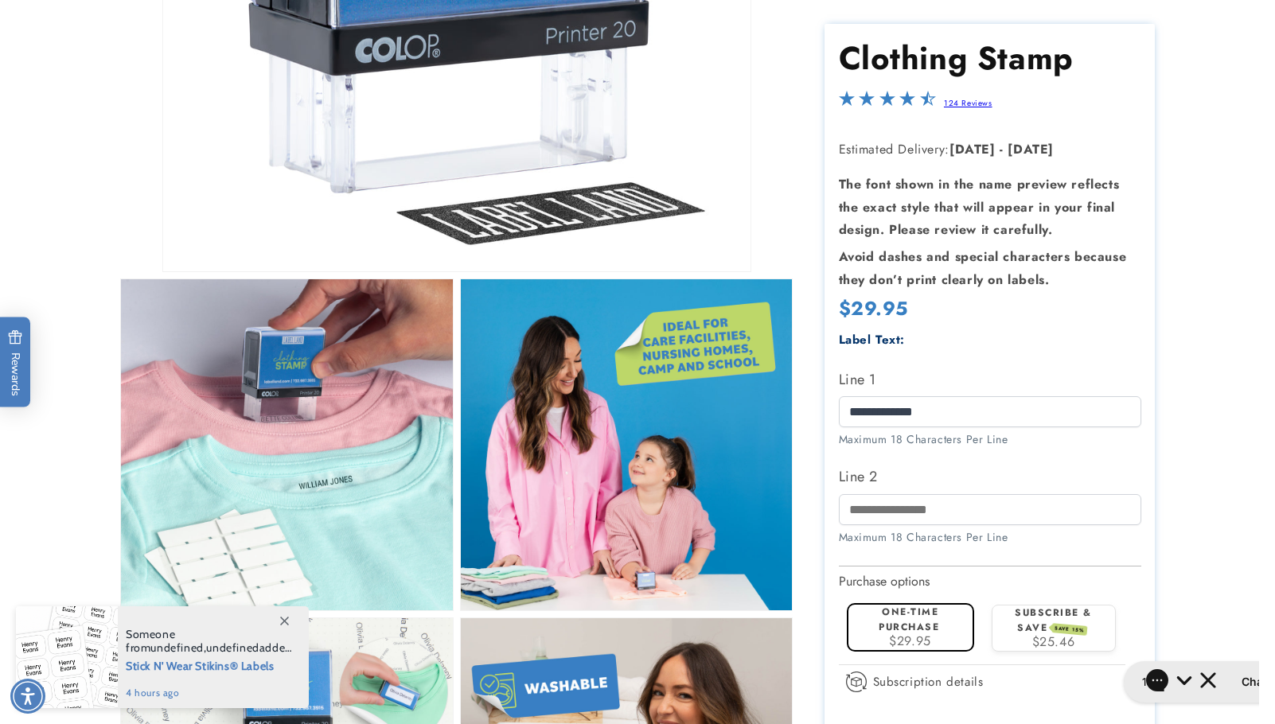
click at [902, 624] on label "One-time purchase" at bounding box center [908, 619] width 60 height 29
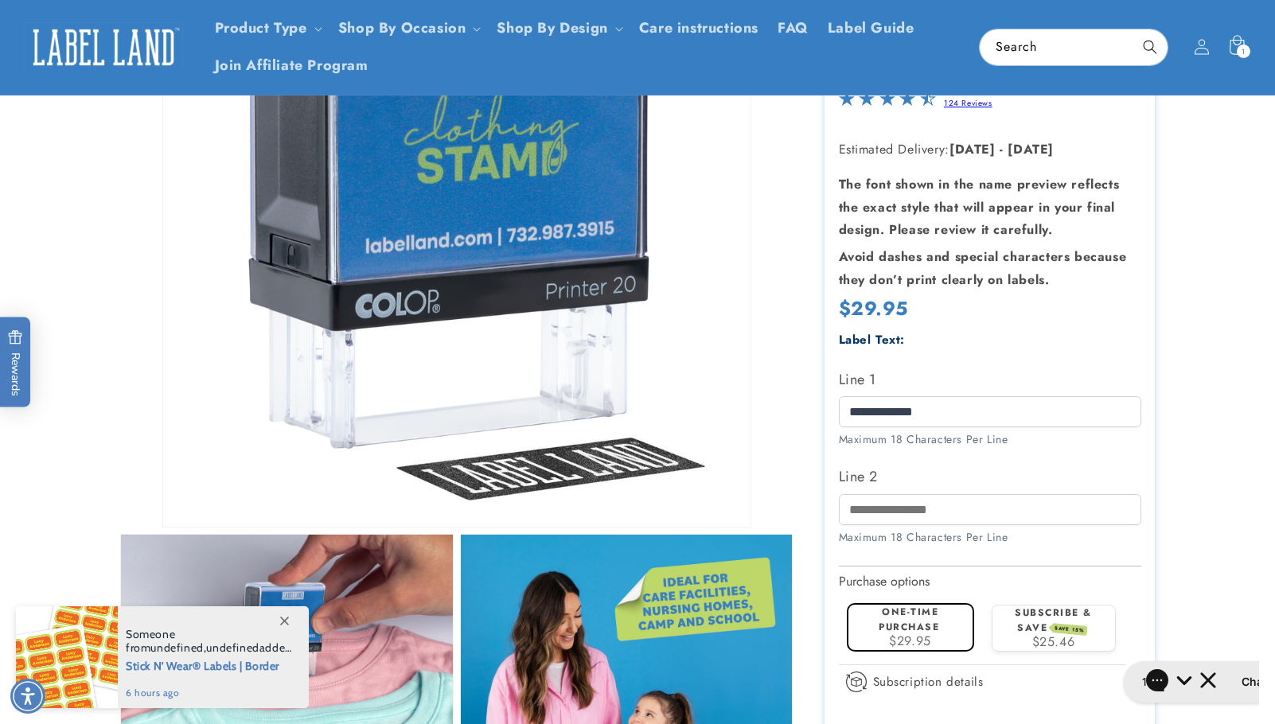
scroll to position [0, 0]
